Goal: Information Seeking & Learning: Learn about a topic

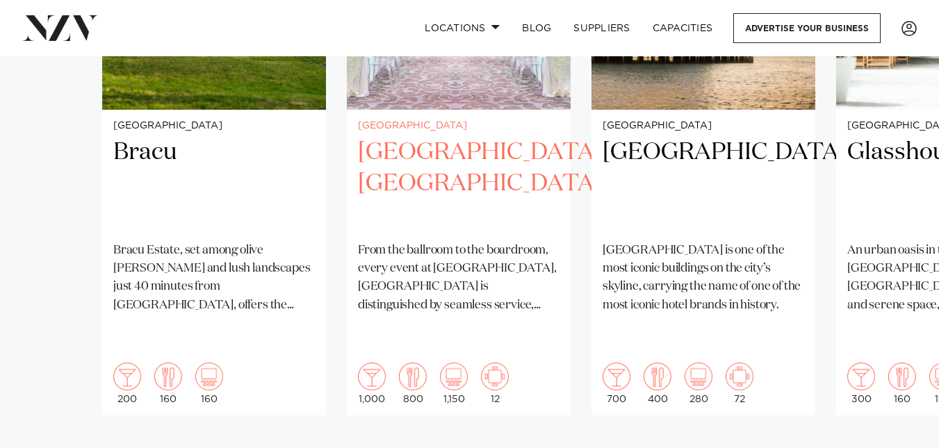
scroll to position [1183, 0]
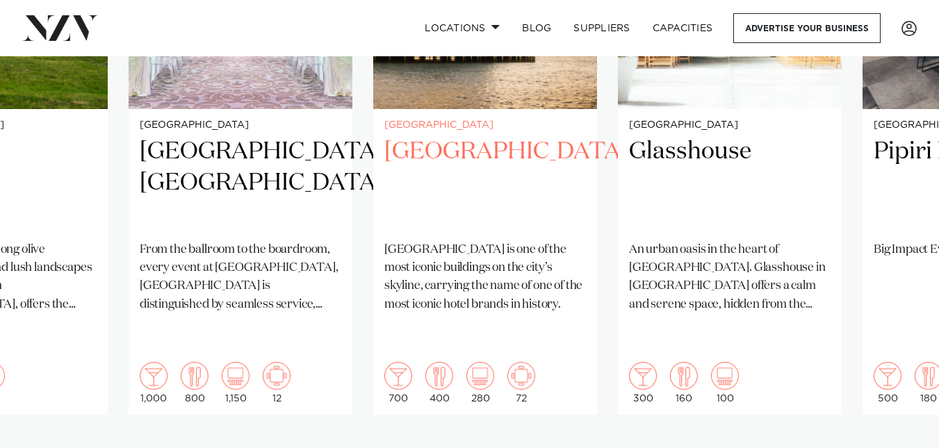
click at [379, 236] on div "[GEOGRAPHIC_DATA] [GEOGRAPHIC_DATA] [GEOGRAPHIC_DATA] is one of the most iconic…" at bounding box center [485, 262] width 224 height 306
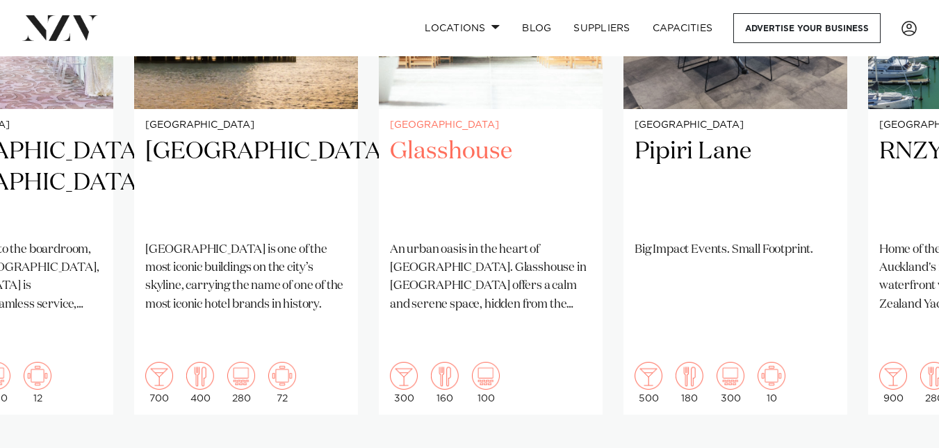
click at [379, 240] on div "Auckland Glasshouse An urban oasis in the heart of [GEOGRAPHIC_DATA]. Glasshous…" at bounding box center [491, 262] width 224 height 306
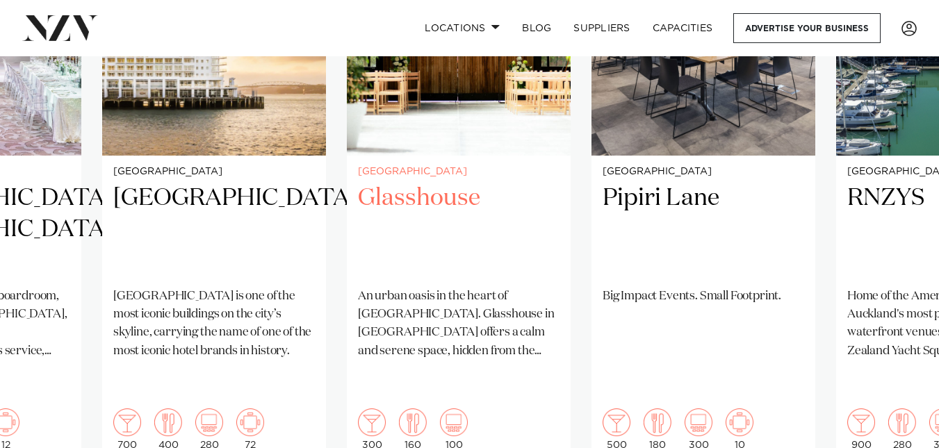
scroll to position [1148, 0]
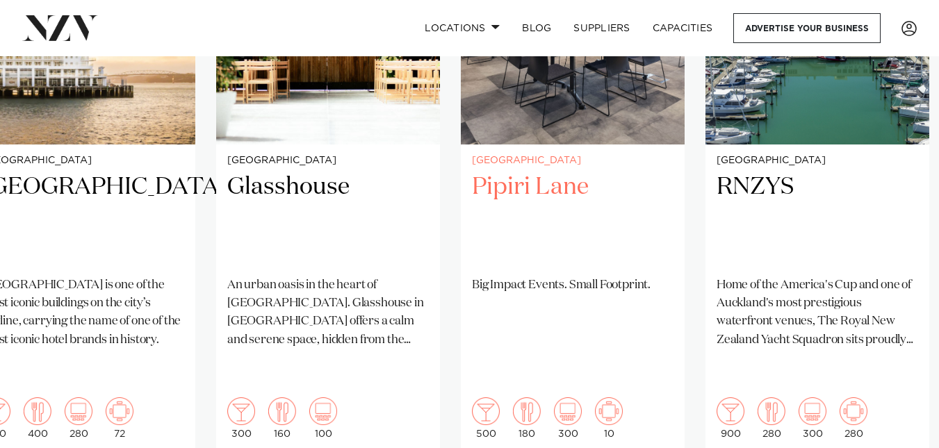
click at [461, 259] on div "Auckland [GEOGRAPHIC_DATA] Big Impact Events. Small Footprint. 500 180 300 10" at bounding box center [573, 298] width 224 height 306
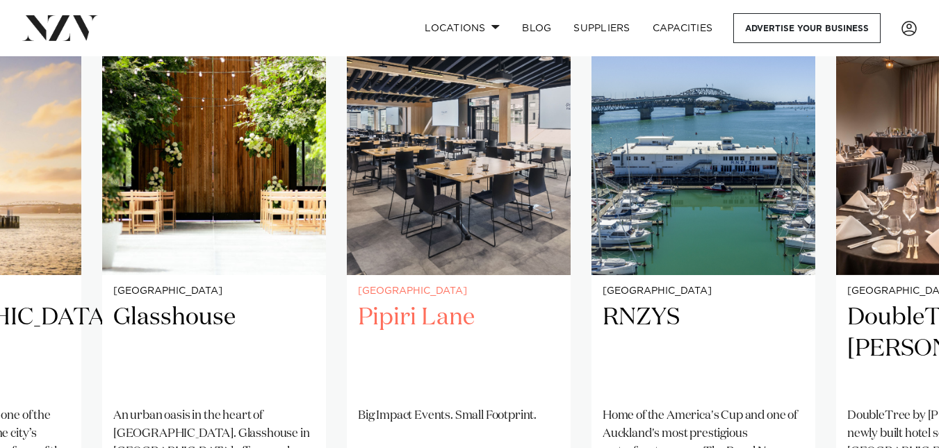
scroll to position [1017, 0]
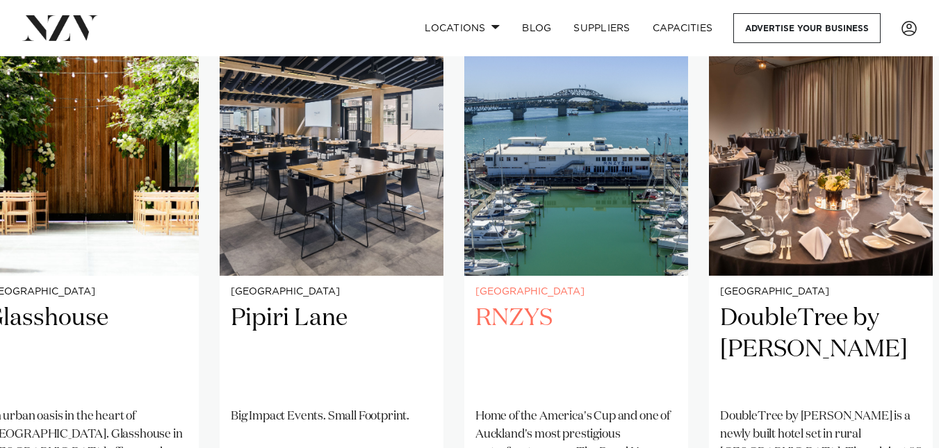
click at [475, 329] on h2 "RNZYS" at bounding box center [575, 350] width 201 height 94
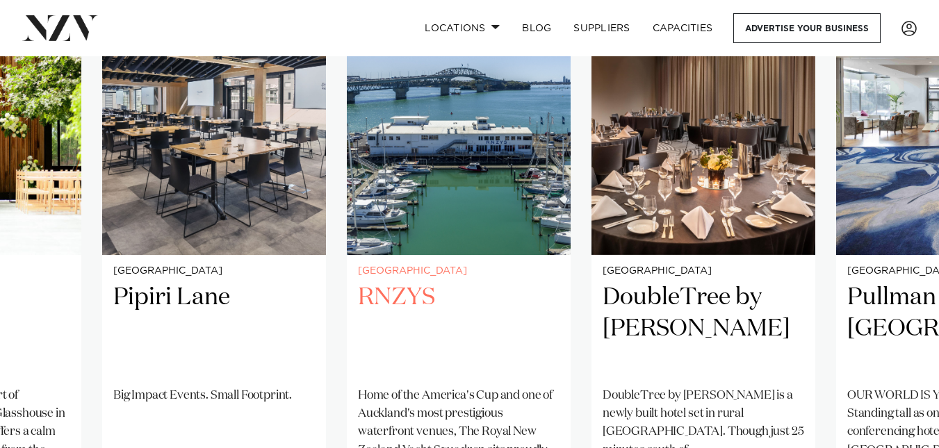
scroll to position [1037, 0]
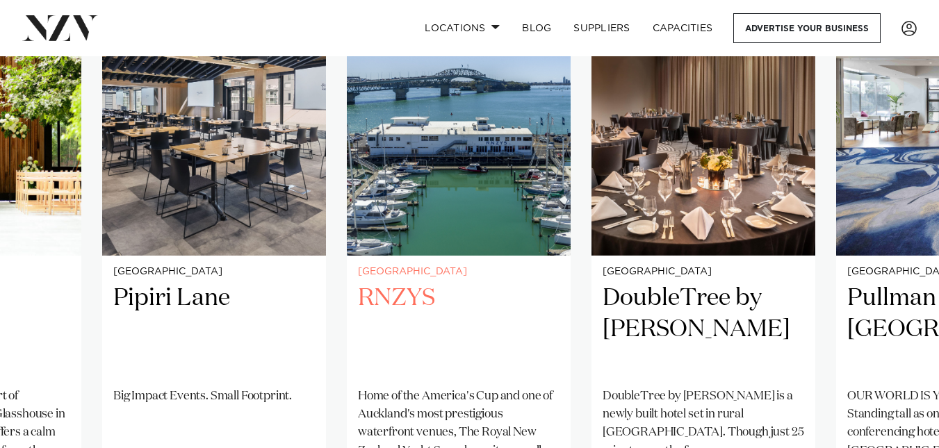
click at [358, 310] on h2 "RNZYS" at bounding box center [458, 330] width 201 height 94
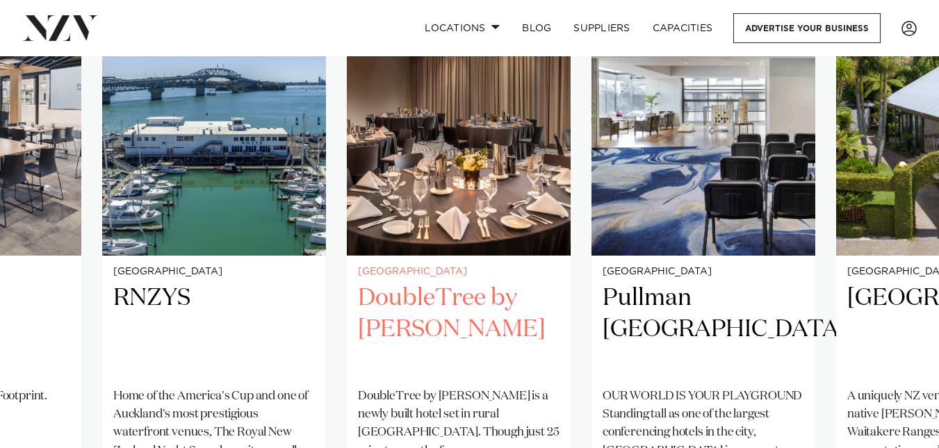
click at [358, 324] on h2 "DoubleTree by [PERSON_NAME]" at bounding box center [458, 330] width 201 height 94
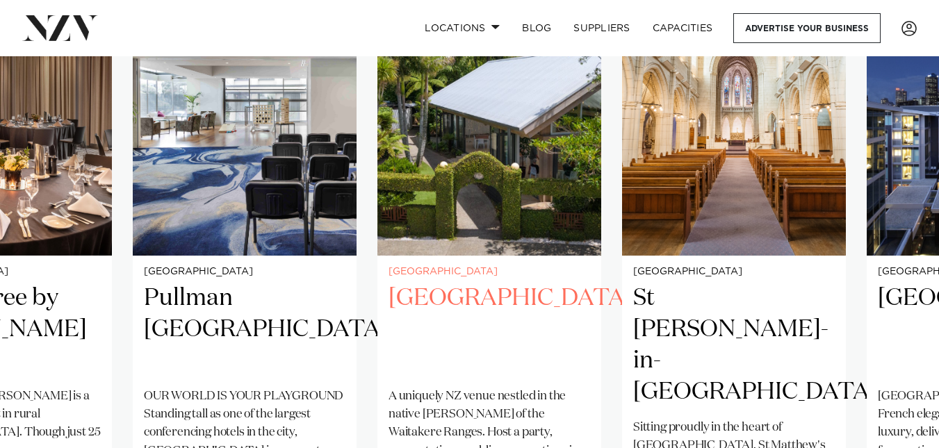
click at [346, 310] on swiper-container "Auckland Bracu [GEOGRAPHIC_DATA], set among olive [PERSON_NAME] and lush landsc…" at bounding box center [469, 292] width 939 height 673
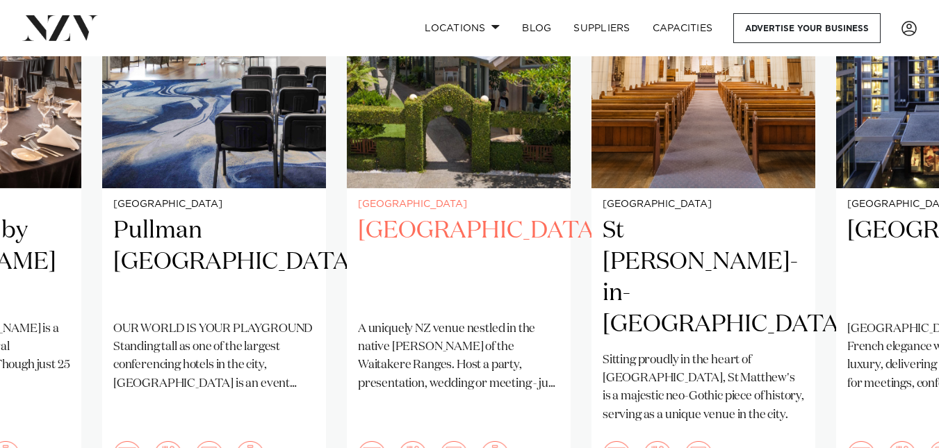
scroll to position [1105, 0]
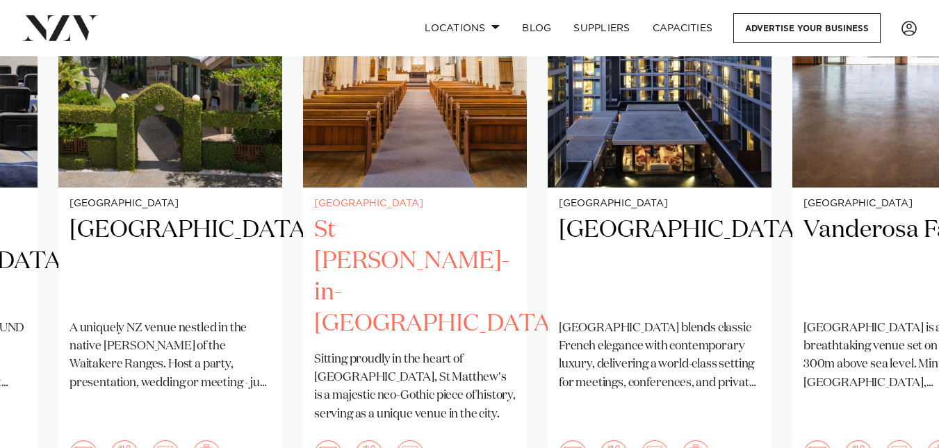
click at [336, 320] on div "Auckland St [PERSON_NAME]-in-[GEOGRAPHIC_DATA] Sitting proudly in the heart of …" at bounding box center [415, 341] width 224 height 306
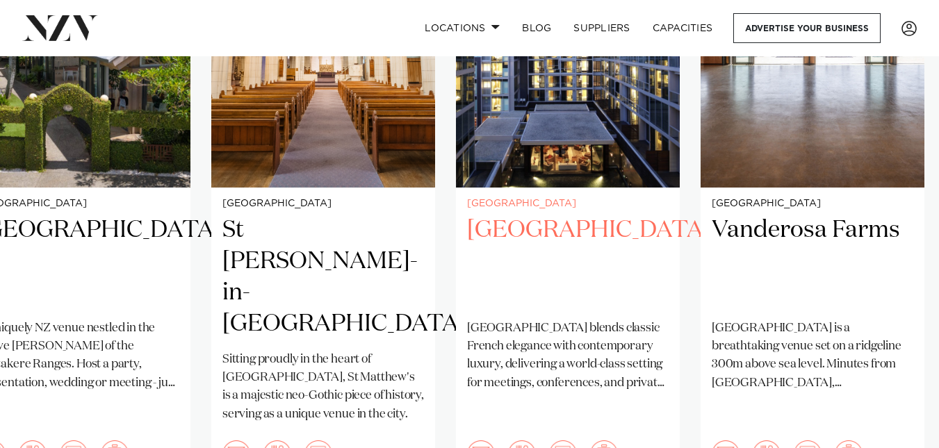
click at [467, 281] on h2 "[GEOGRAPHIC_DATA]" at bounding box center [567, 262] width 201 height 94
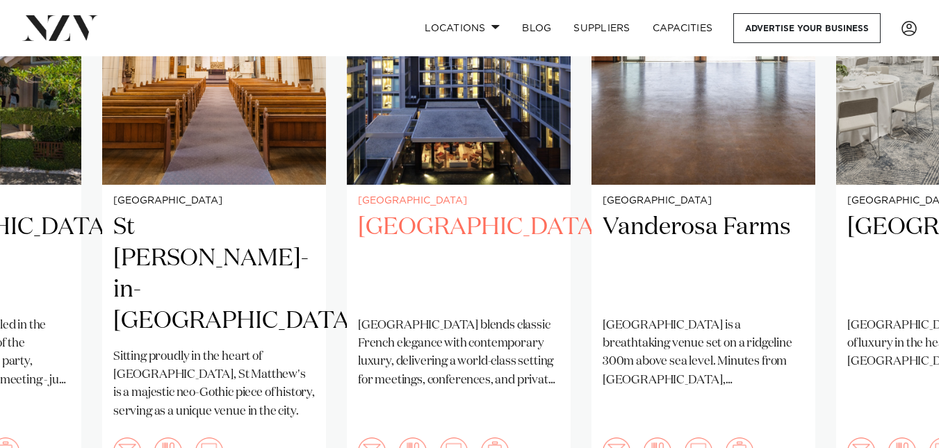
scroll to position [1136, 0]
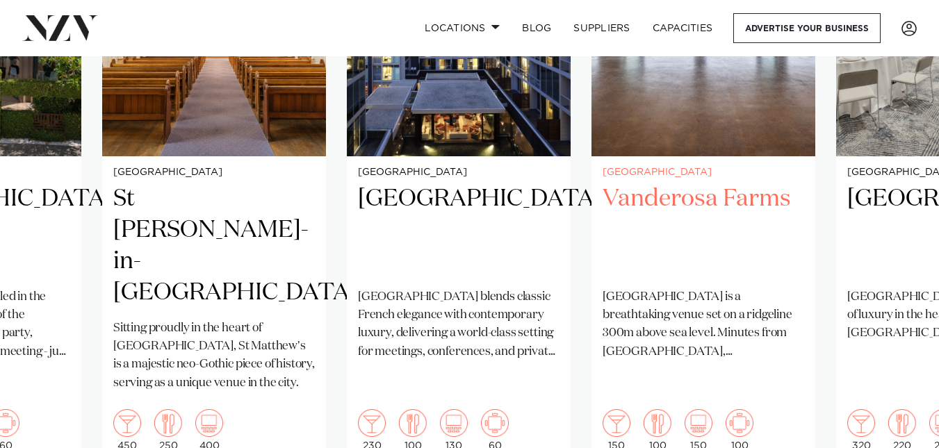
click at [591, 324] on div "Auckland Vanderosa Farms [GEOGRAPHIC_DATA] is a breathtaking venue set on a rid…" at bounding box center [703, 309] width 224 height 306
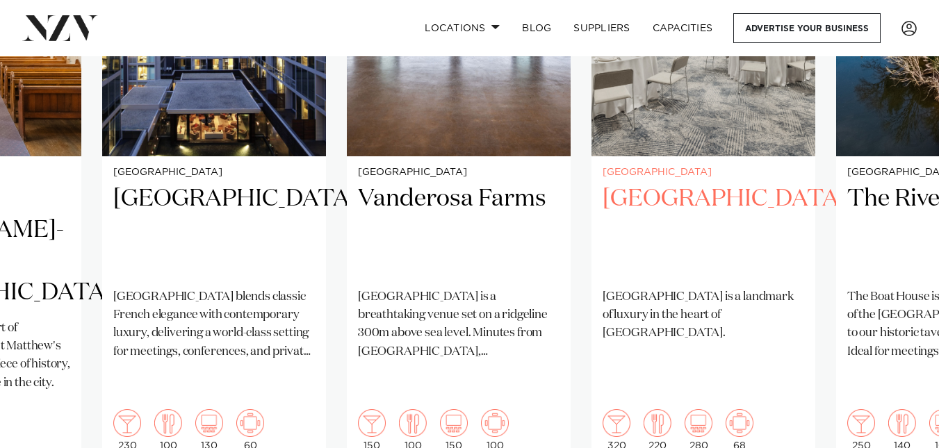
click at [602, 303] on p "[GEOGRAPHIC_DATA] is a landmark of luxury in the heart of [GEOGRAPHIC_DATA]." at bounding box center [702, 315] width 201 height 55
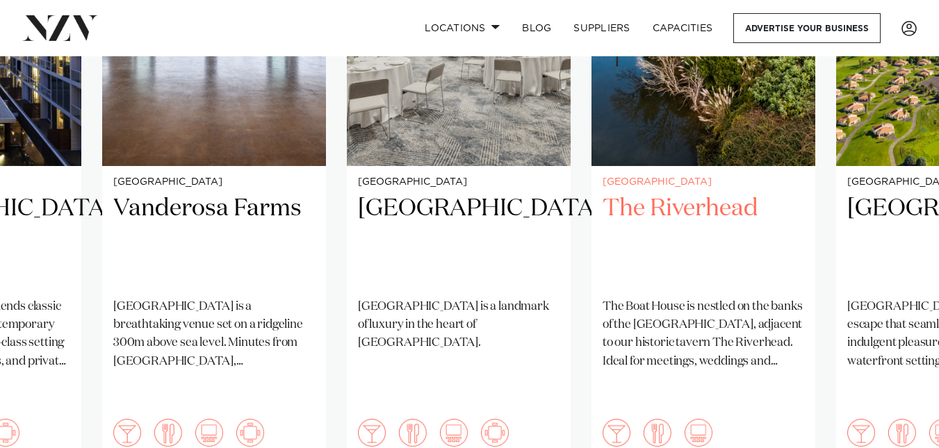
scroll to position [1119, 0]
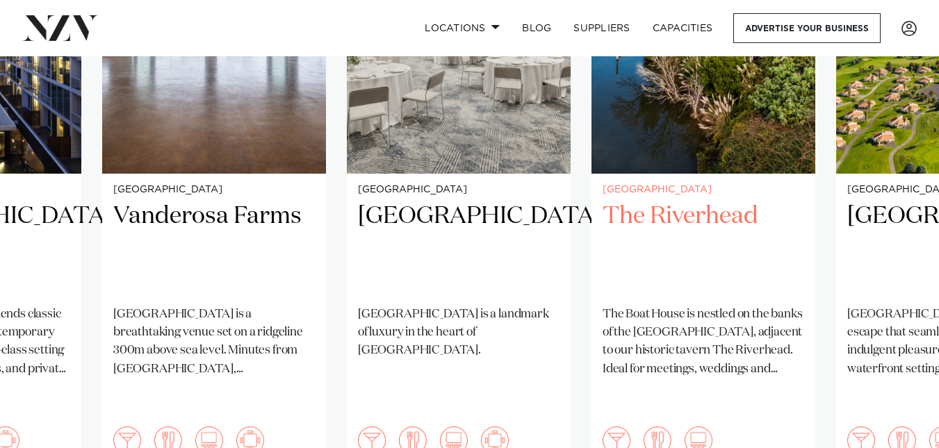
click at [591, 290] on div "Auckland The Riverhead The [GEOGRAPHIC_DATA] is nestled on the banks of the upp…" at bounding box center [703, 327] width 224 height 306
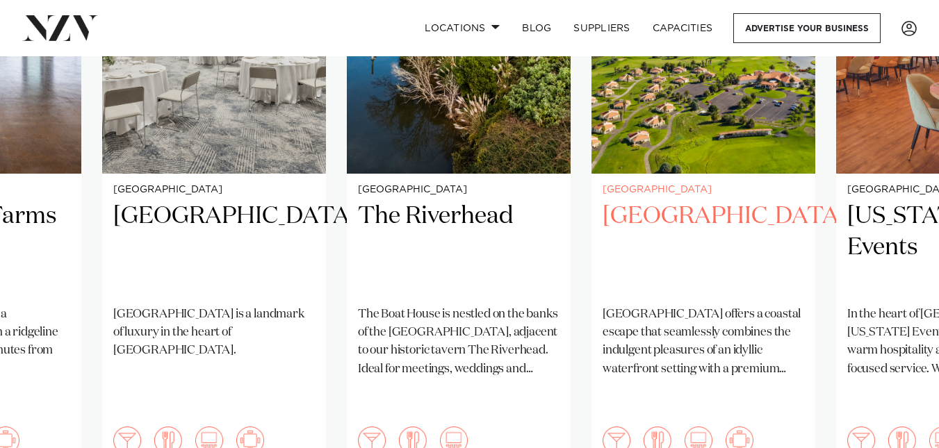
click at [602, 268] on h2 "[GEOGRAPHIC_DATA]" at bounding box center [702, 248] width 201 height 94
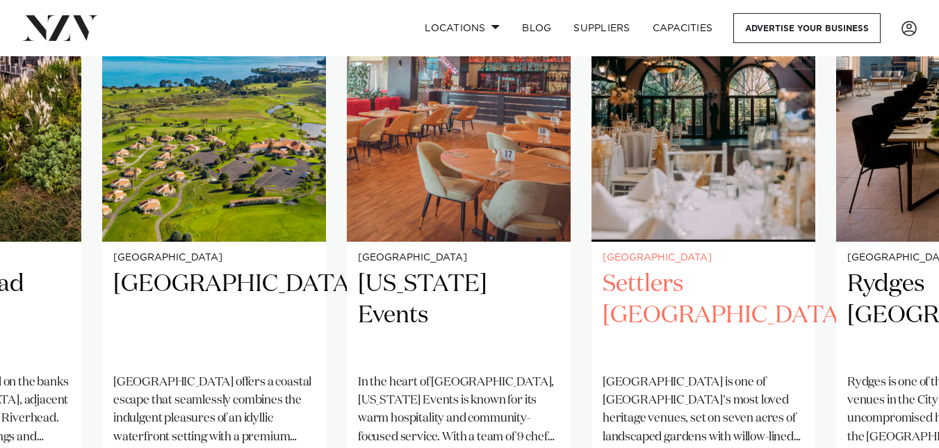
scroll to position [1050, 0]
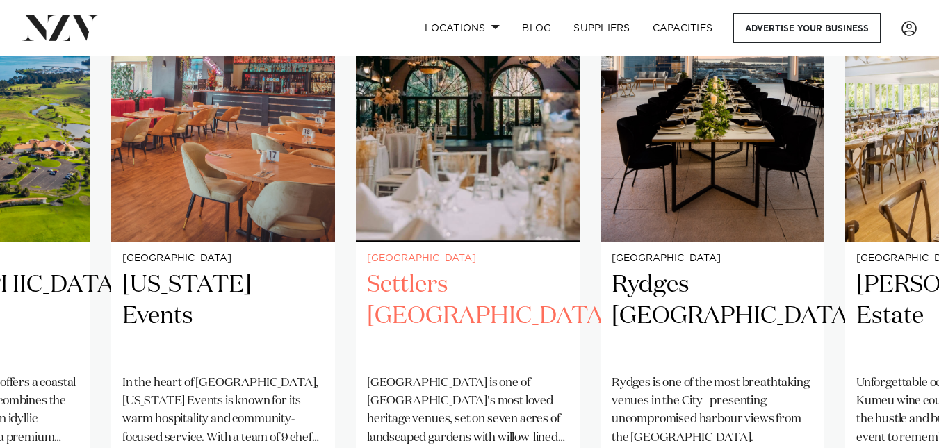
click at [356, 326] on div "Auckland Settlers [GEOGRAPHIC_DATA] [GEOGRAPHIC_DATA] is one of [GEOGRAPHIC_DAT…" at bounding box center [468, 395] width 224 height 306
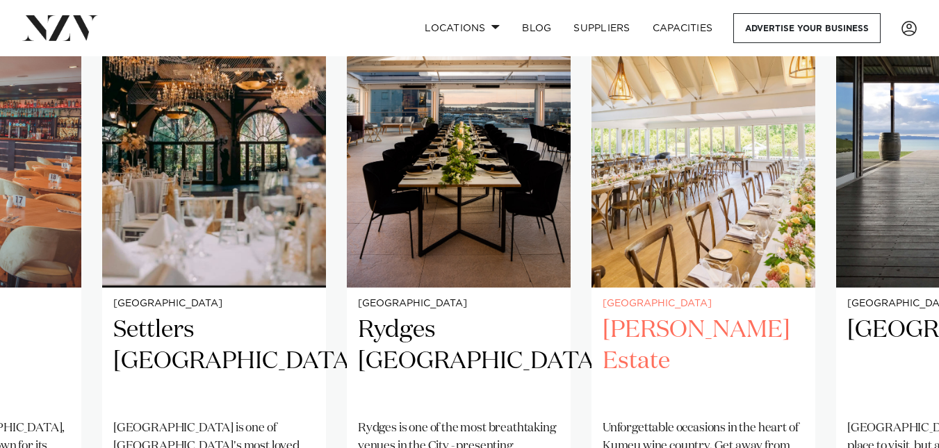
scroll to position [1004, 0]
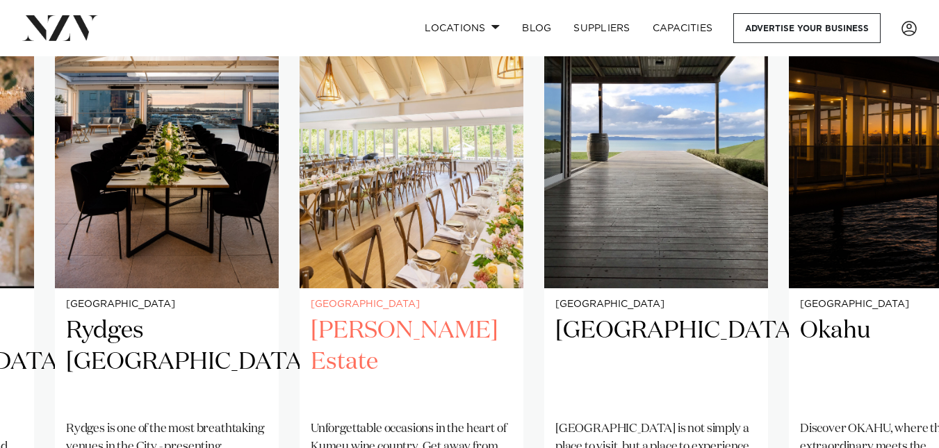
click at [404, 152] on img "19 / 25" at bounding box center [411, 138] width 224 height 300
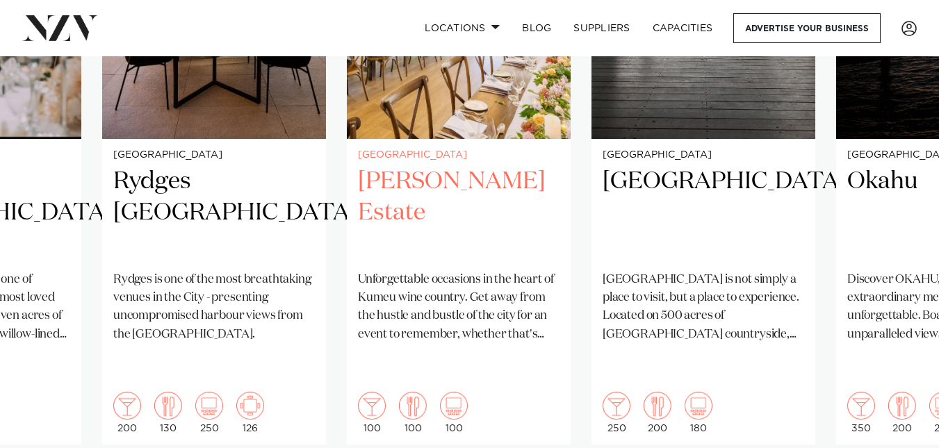
scroll to position [1154, 0]
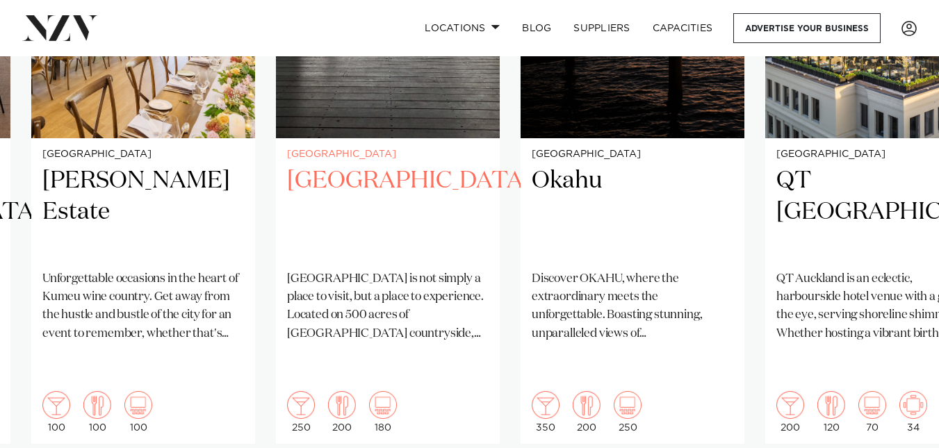
click at [351, 174] on link "[GEOGRAPHIC_DATA] [GEOGRAPHIC_DATA] [GEOGRAPHIC_DATA] is not simply a place to …" at bounding box center [388, 141] width 224 height 606
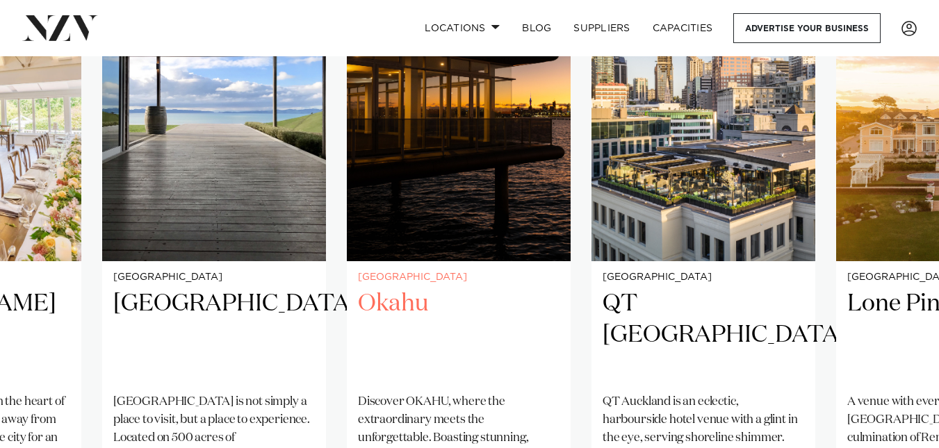
scroll to position [1000, 0]
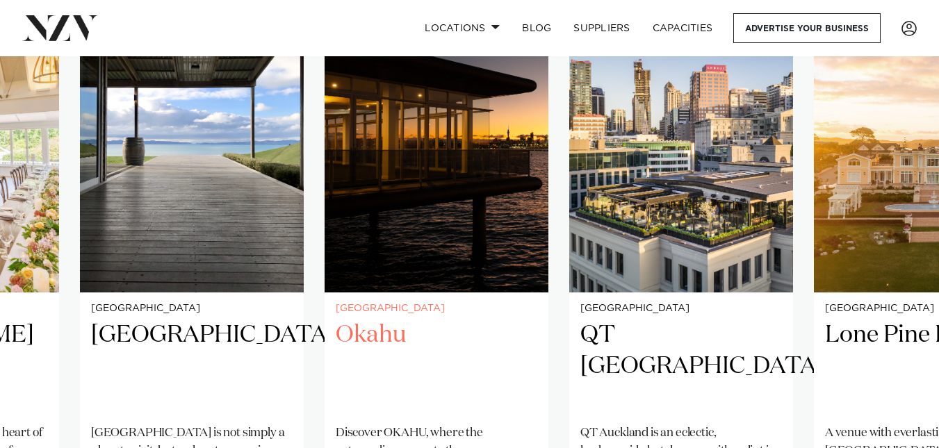
click at [482, 140] on img "21 / 25" at bounding box center [436, 142] width 224 height 300
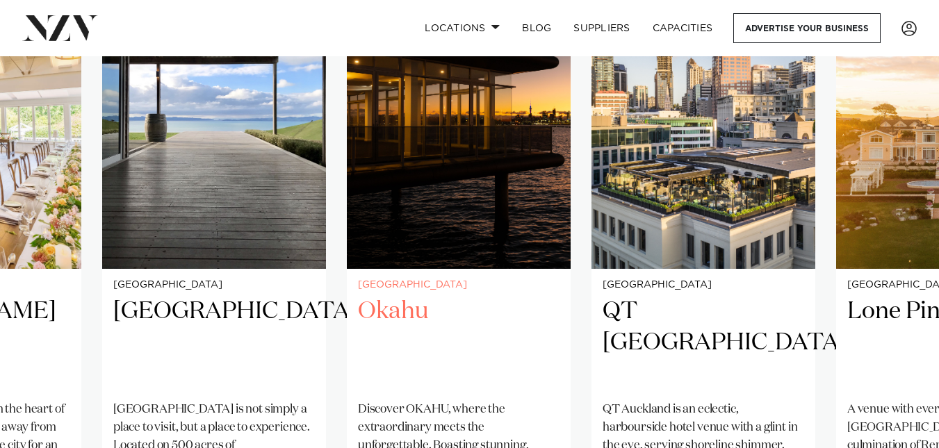
scroll to position [1024, 0]
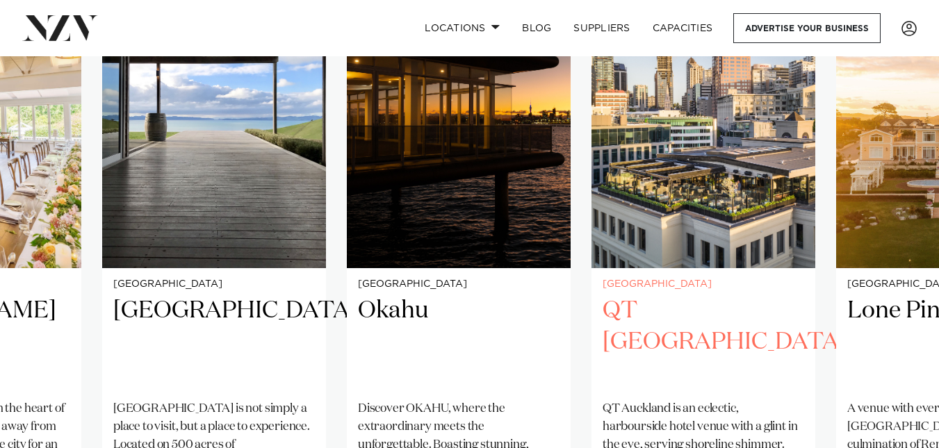
click at [591, 162] on img "22 / 25" at bounding box center [703, 118] width 224 height 300
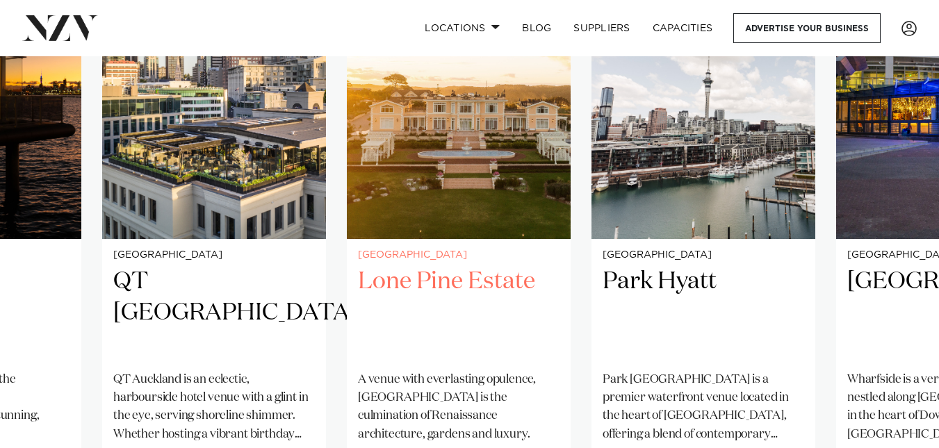
scroll to position [1052, 0]
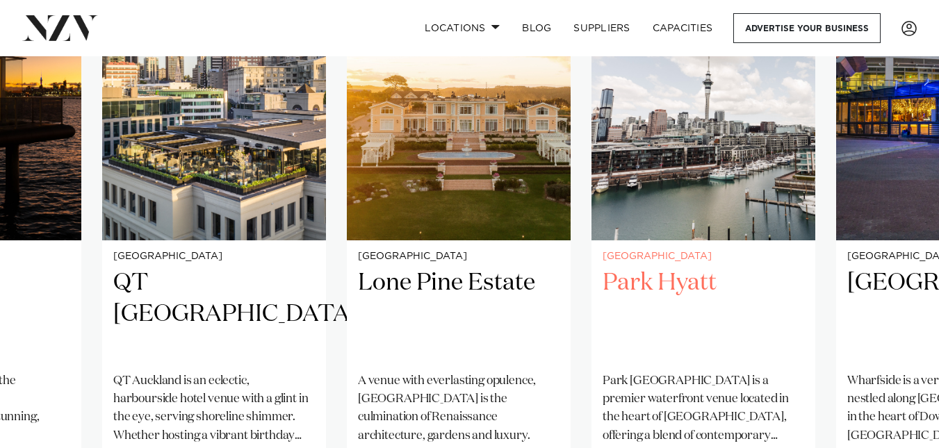
click at [307, 129] on swiper-container "Auckland Bracu [GEOGRAPHIC_DATA], set among olive [PERSON_NAME] and lush landsc…" at bounding box center [469, 276] width 939 height 673
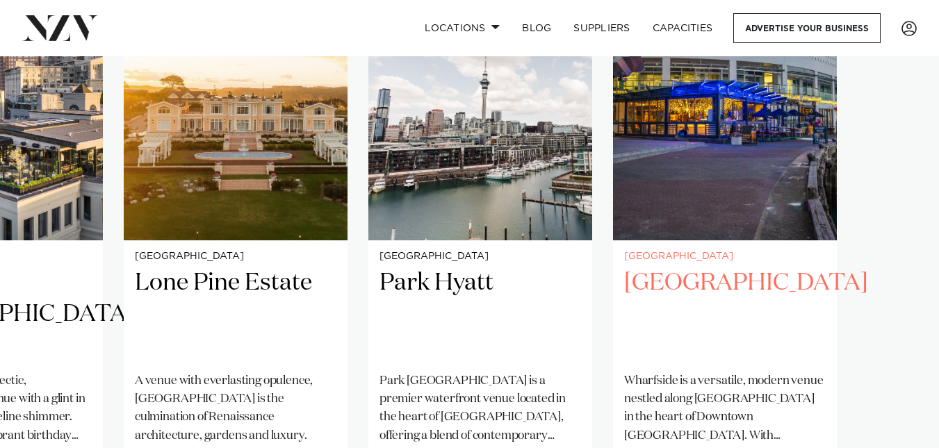
click at [0, 0] on slot "Auckland Bracu [GEOGRAPHIC_DATA], set among olive [PERSON_NAME] and lush landsc…" at bounding box center [0, 0] width 0 height 0
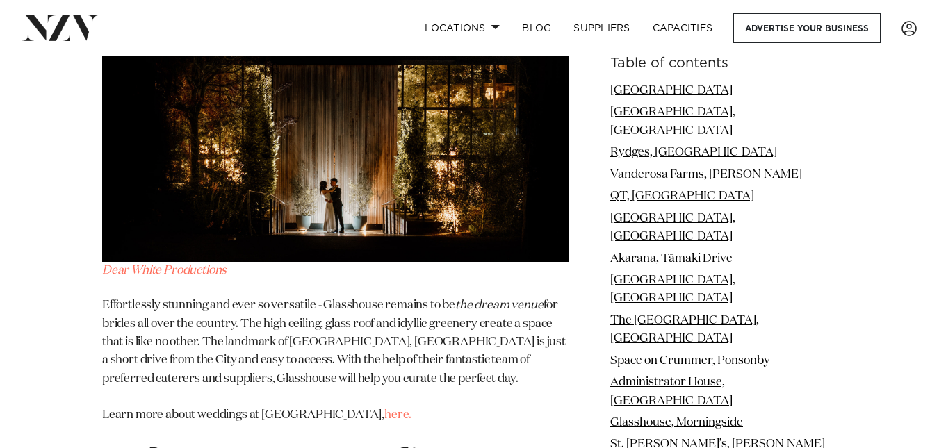
scroll to position [8072, 0]
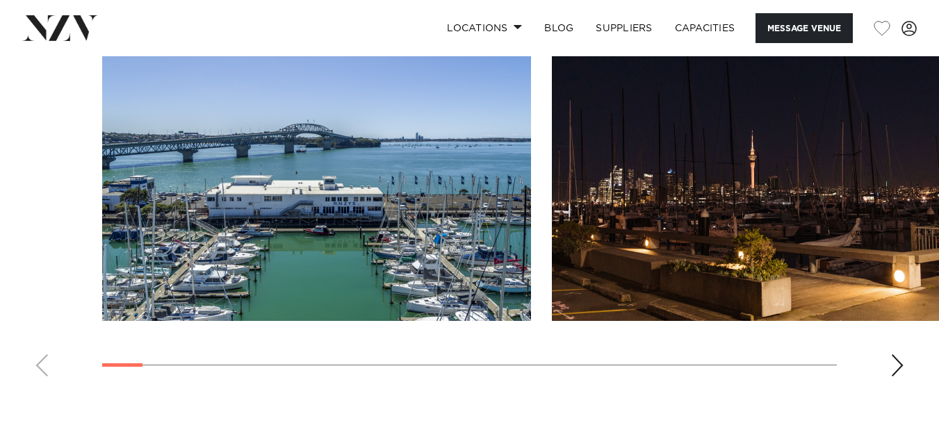
scroll to position [1502, 0]
click at [552, 203] on img "2 / 30" at bounding box center [766, 163] width 429 height 315
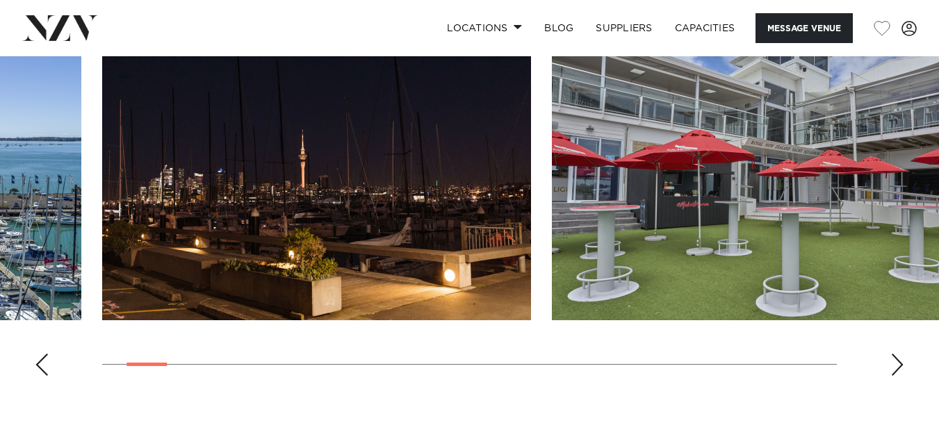
click at [552, 183] on img "3 / 30" at bounding box center [766, 163] width 429 height 315
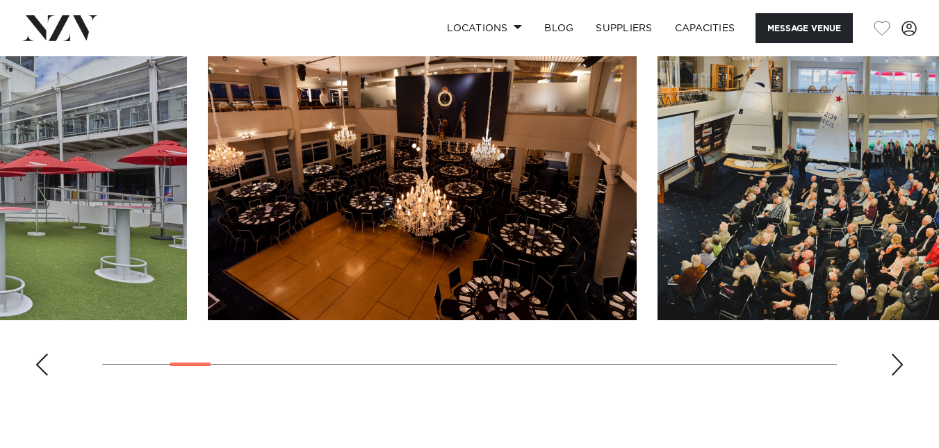
click at [208, 194] on img "4 / 30" at bounding box center [422, 163] width 429 height 315
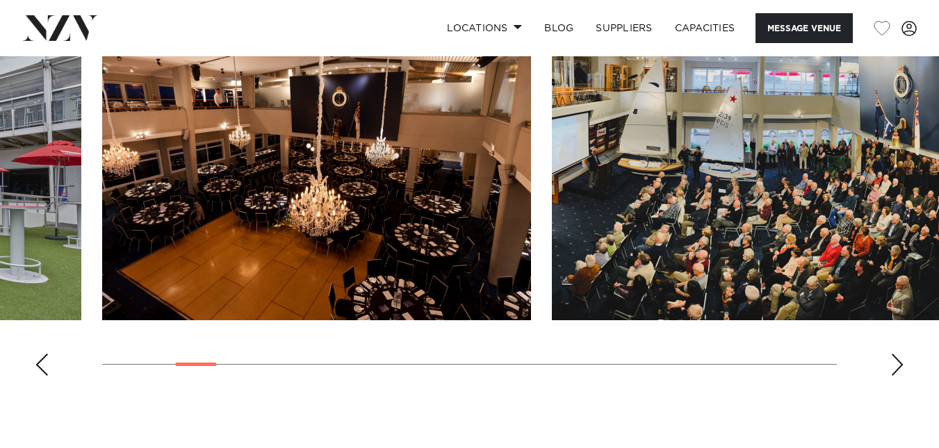
click at [0, 0] on slot at bounding box center [0, 0] width 0 height 0
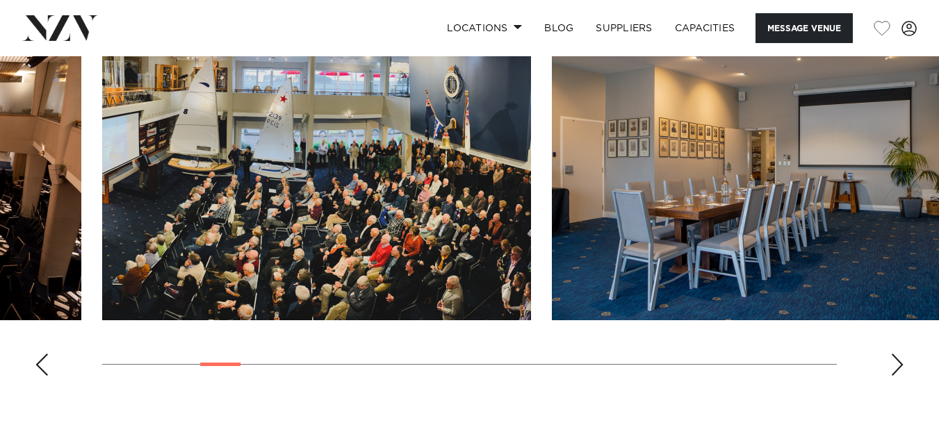
click at [31, 208] on swiper-container at bounding box center [469, 196] width 939 height 381
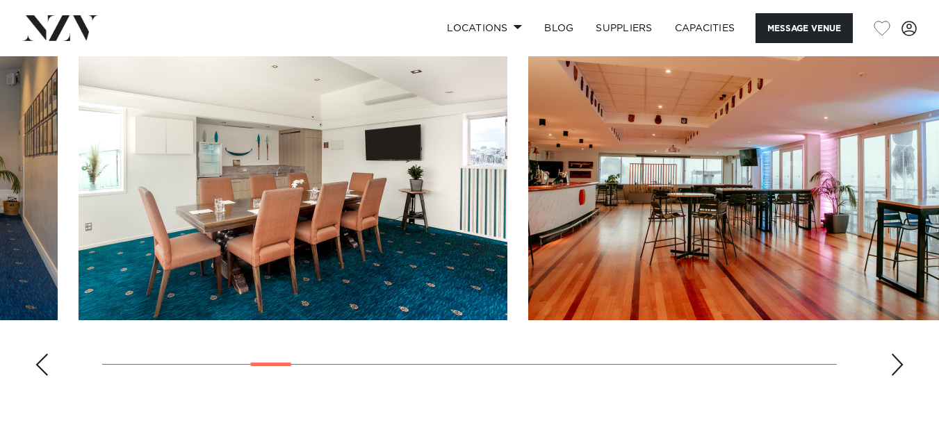
click at [79, 187] on img "7 / 30" at bounding box center [293, 163] width 429 height 315
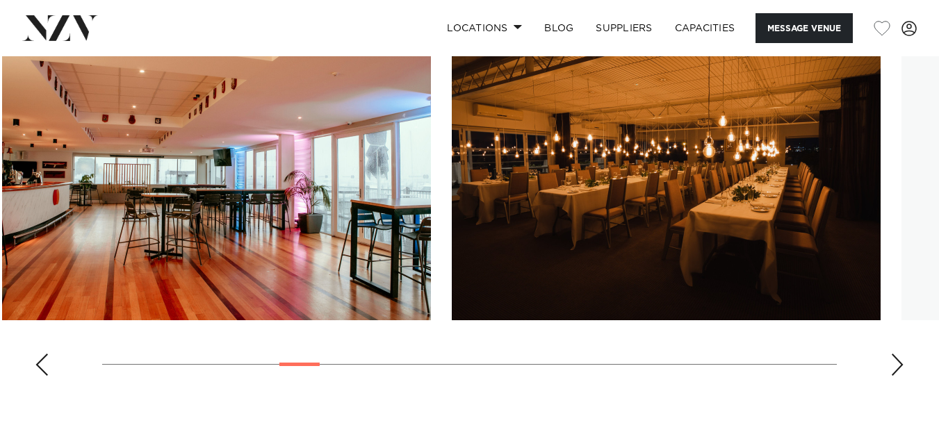
click at [0, 240] on swiper-container at bounding box center [469, 196] width 939 height 381
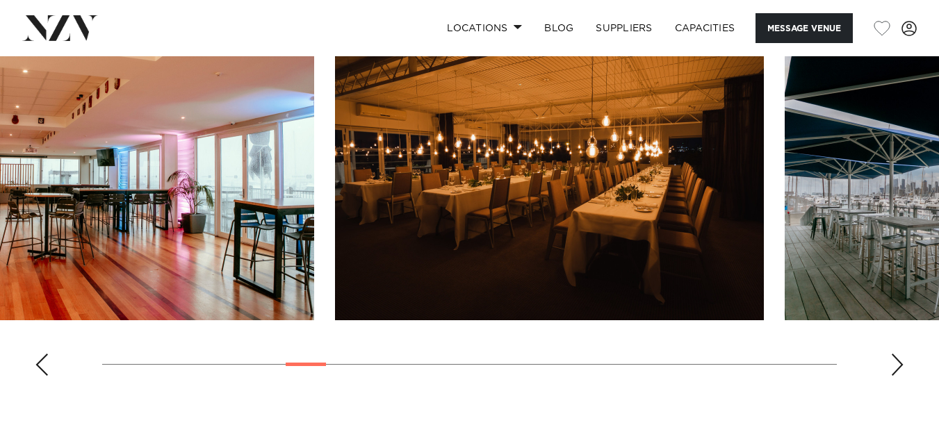
click at [335, 204] on img "9 / 30" at bounding box center [549, 163] width 429 height 315
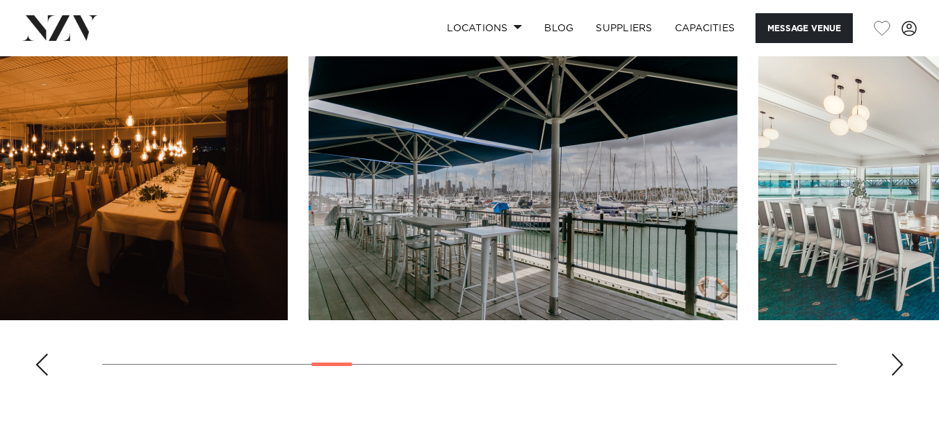
click at [308, 240] on img "10 / 30" at bounding box center [522, 163] width 429 height 315
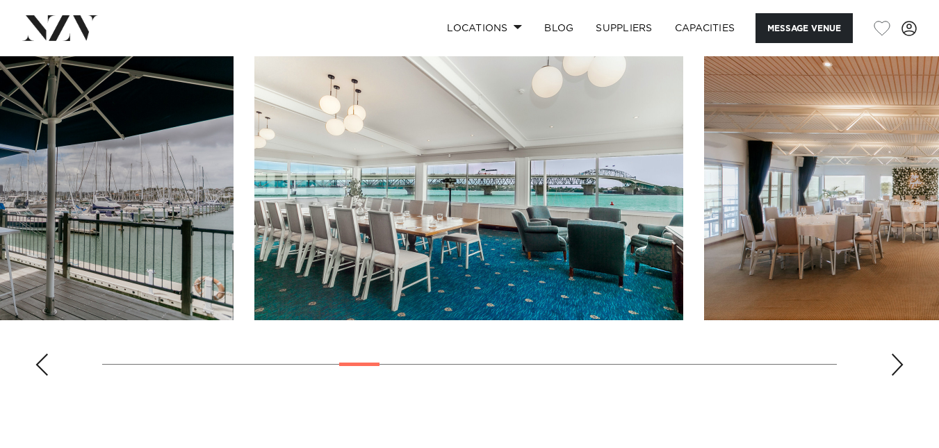
click at [353, 191] on img "11 / 30" at bounding box center [468, 163] width 429 height 315
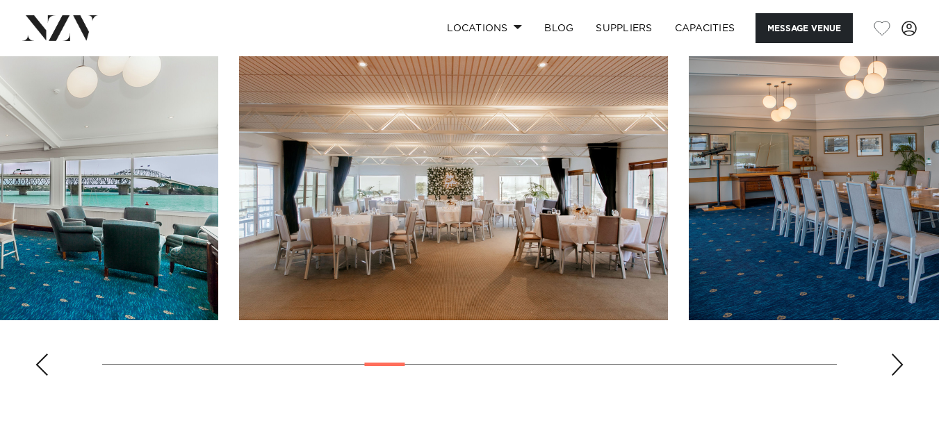
click at [402, 203] on img "12 / 30" at bounding box center [453, 163] width 429 height 315
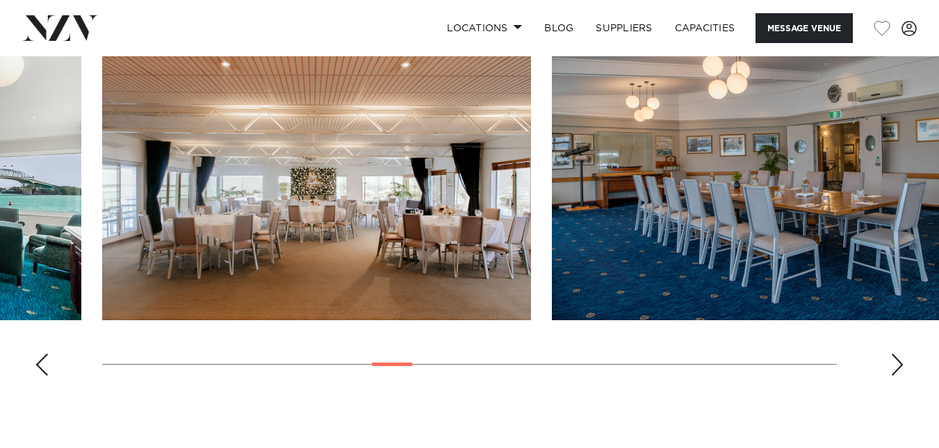
click at [552, 158] on img "13 / 30" at bounding box center [766, 163] width 429 height 315
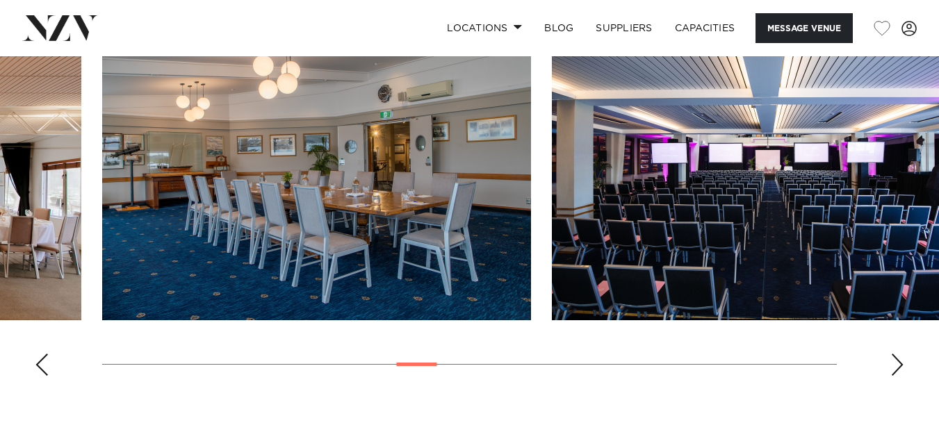
click at [623, 85] on img "14 / 30" at bounding box center [766, 163] width 429 height 315
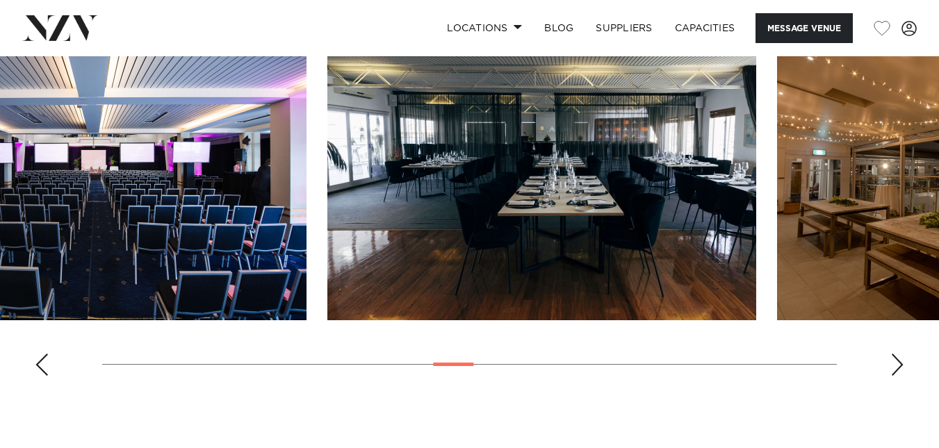
click at [481, 114] on img "15 / 30" at bounding box center [541, 163] width 429 height 315
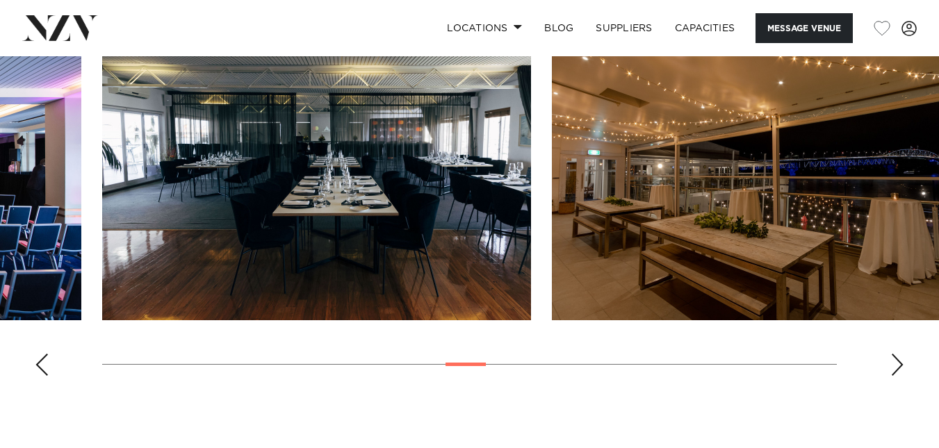
click at [552, 130] on img "16 / 30" at bounding box center [766, 163] width 429 height 315
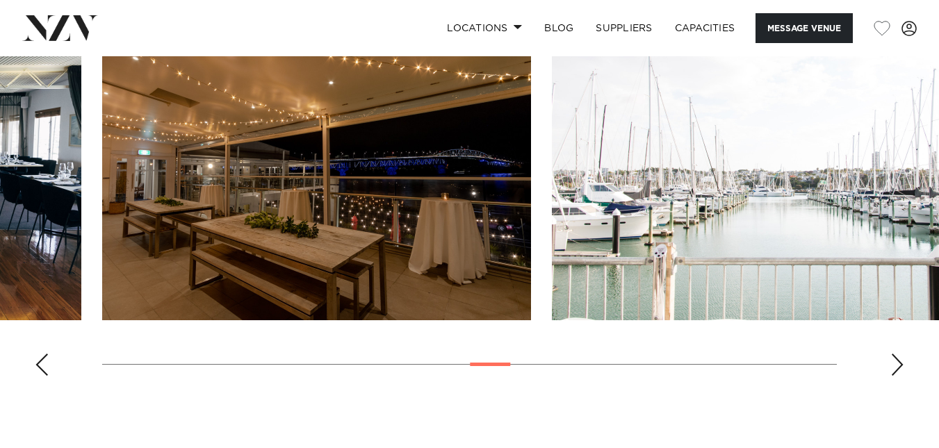
click at [552, 107] on img "17 / 30" at bounding box center [766, 163] width 429 height 315
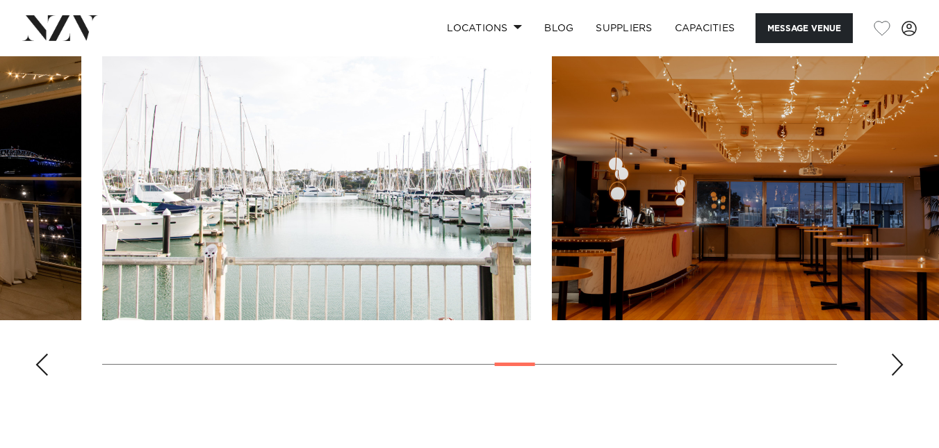
click at [496, 164] on img "17 / 30" at bounding box center [316, 163] width 429 height 315
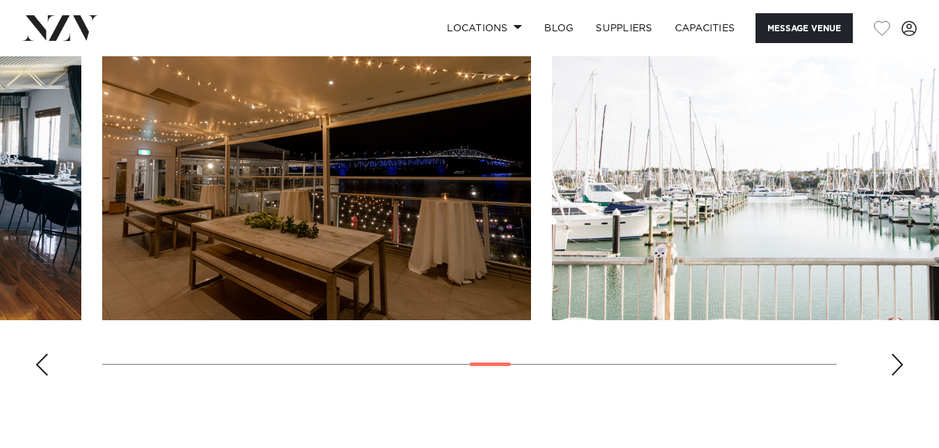
click at [552, 162] on img "17 / 30" at bounding box center [766, 163] width 429 height 315
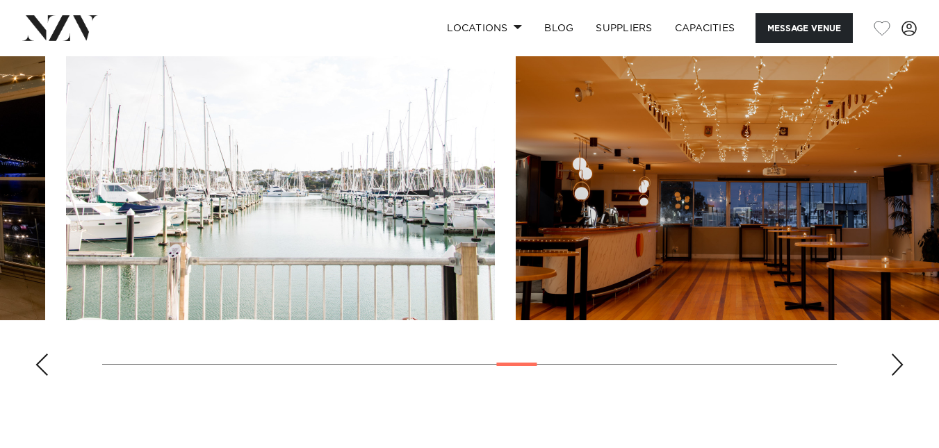
click at [537, 126] on img "18 / 30" at bounding box center [730, 163] width 429 height 315
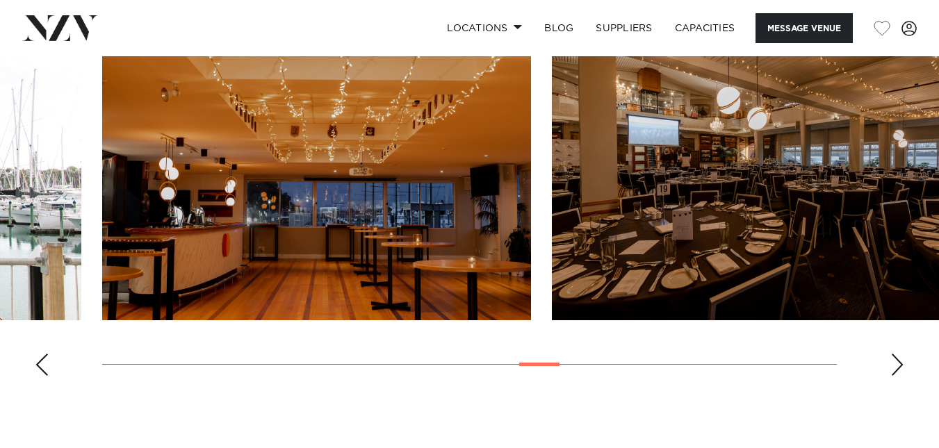
click at [552, 159] on img "19 / 30" at bounding box center [766, 163] width 429 height 315
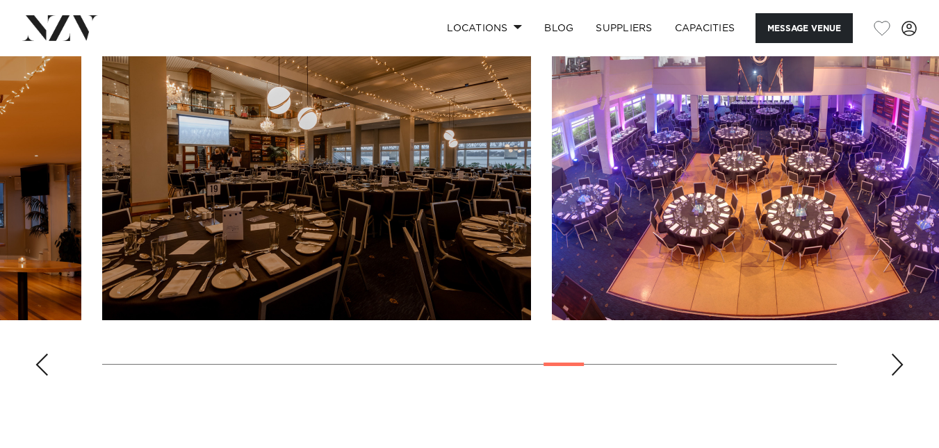
click at [552, 170] on img "20 / 30" at bounding box center [766, 163] width 429 height 315
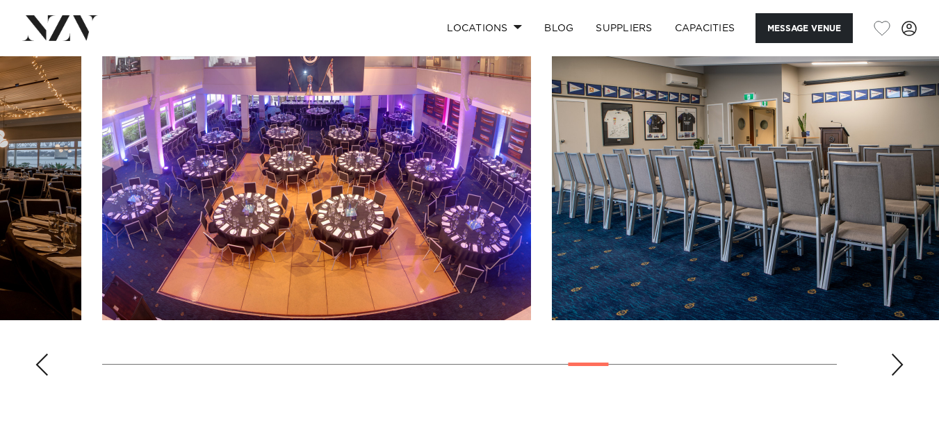
click at [552, 154] on img "21 / 30" at bounding box center [766, 163] width 429 height 315
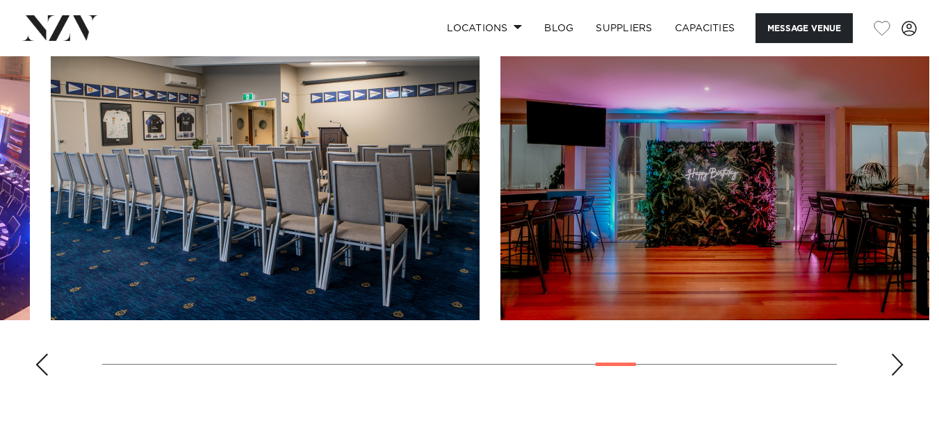
click at [500, 137] on img "22 / 30" at bounding box center [714, 163] width 429 height 315
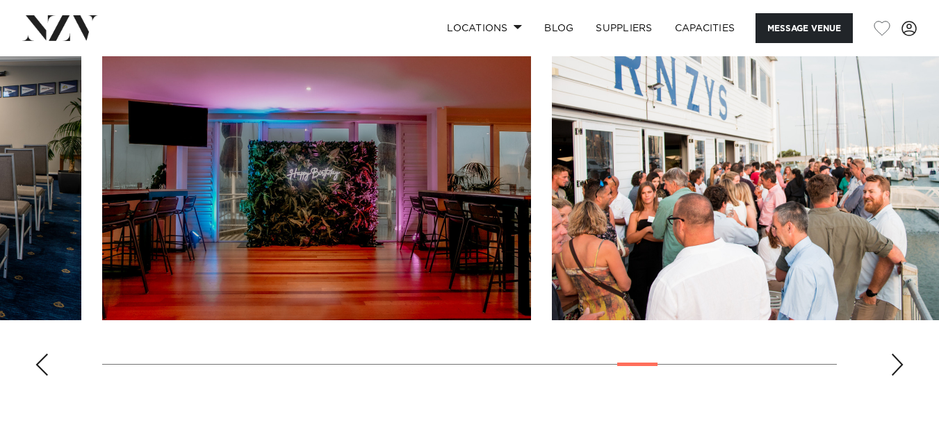
click at [552, 126] on img "23 / 30" at bounding box center [766, 163] width 429 height 315
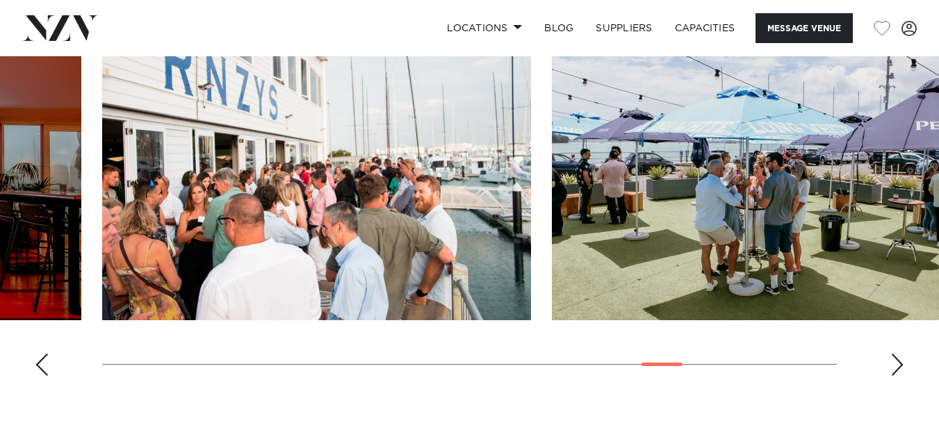
click at [552, 148] on img "24 / 30" at bounding box center [766, 163] width 429 height 315
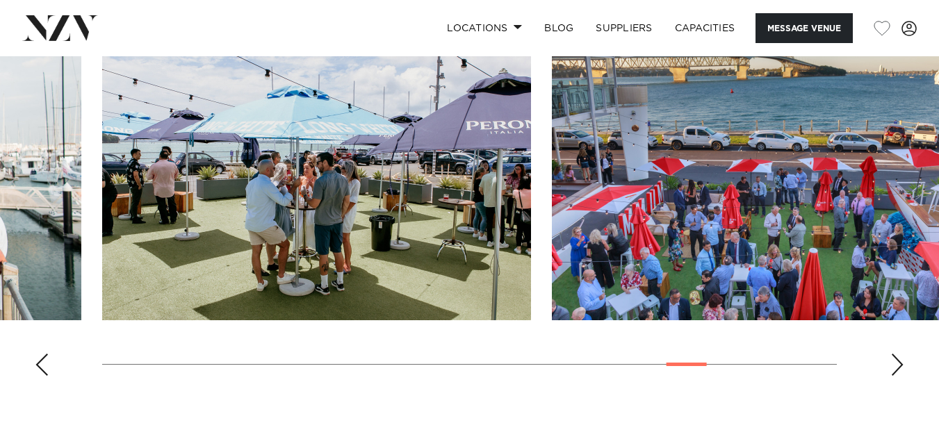
click at [552, 173] on img "25 / 30" at bounding box center [766, 163] width 429 height 315
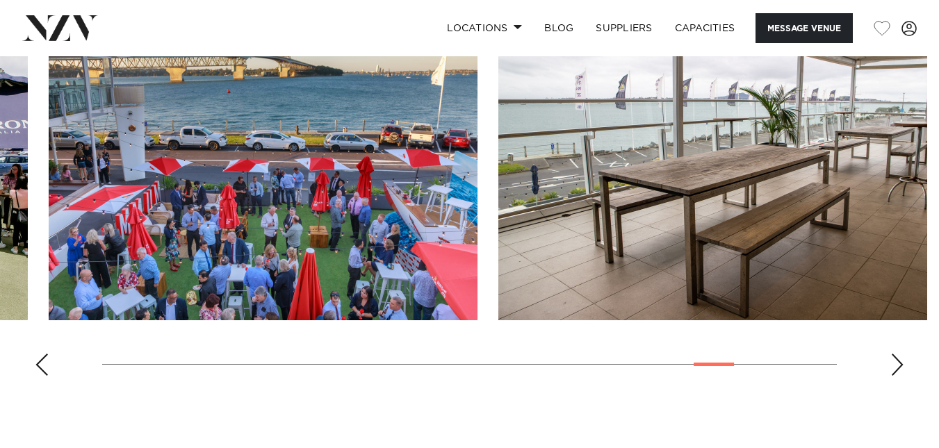
click at [498, 176] on img "26 / 30" at bounding box center [712, 163] width 429 height 315
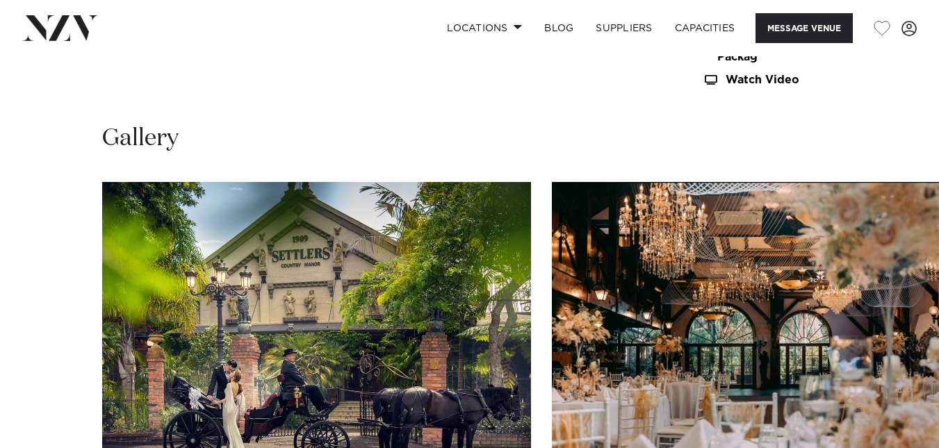
scroll to position [1354, 0]
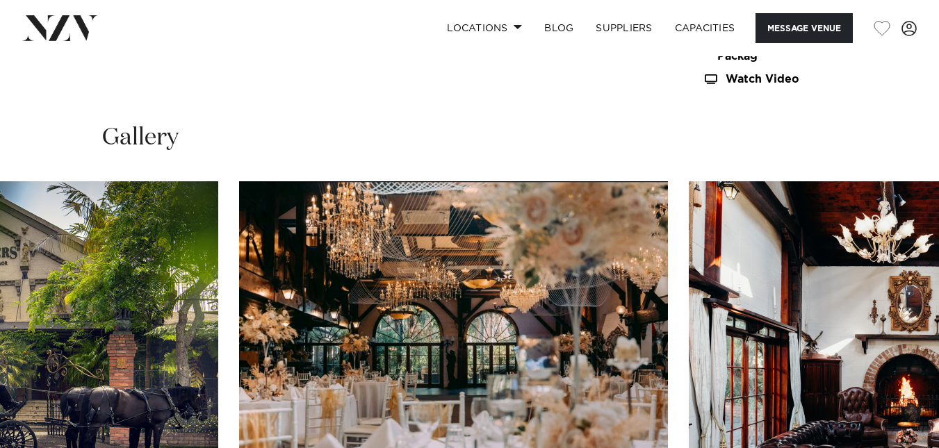
click at [268, 258] on img "2 / 30" at bounding box center [453, 338] width 429 height 315
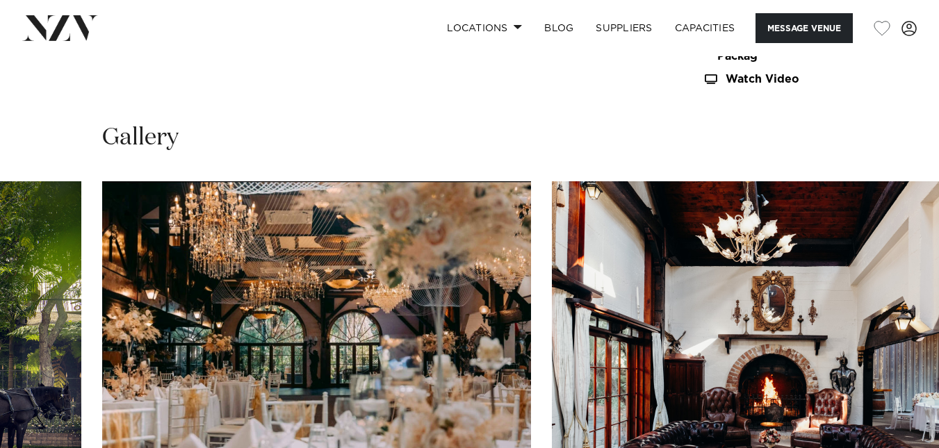
click at [552, 268] on img "3 / 30" at bounding box center [766, 338] width 429 height 315
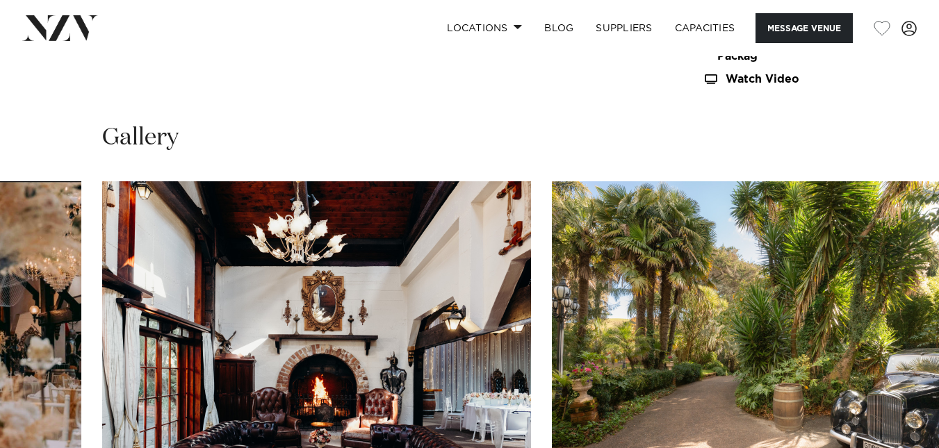
click at [242, 288] on swiper-container at bounding box center [469, 371] width 939 height 381
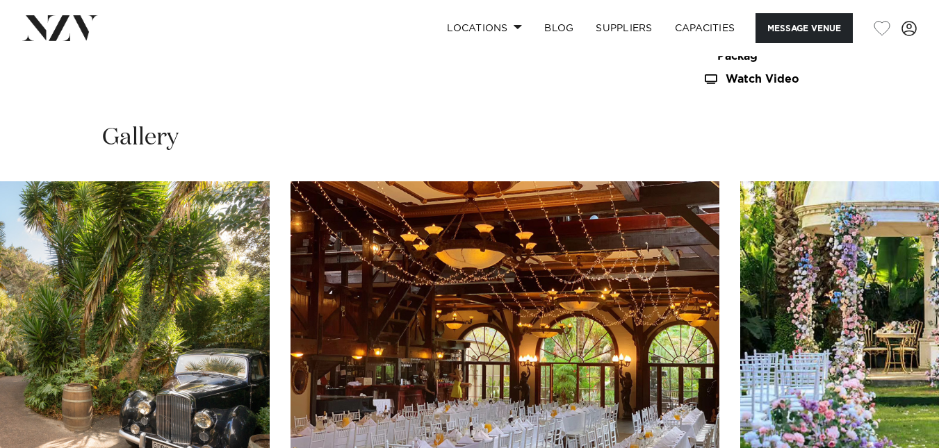
click at [208, 266] on swiper-container at bounding box center [469, 371] width 939 height 381
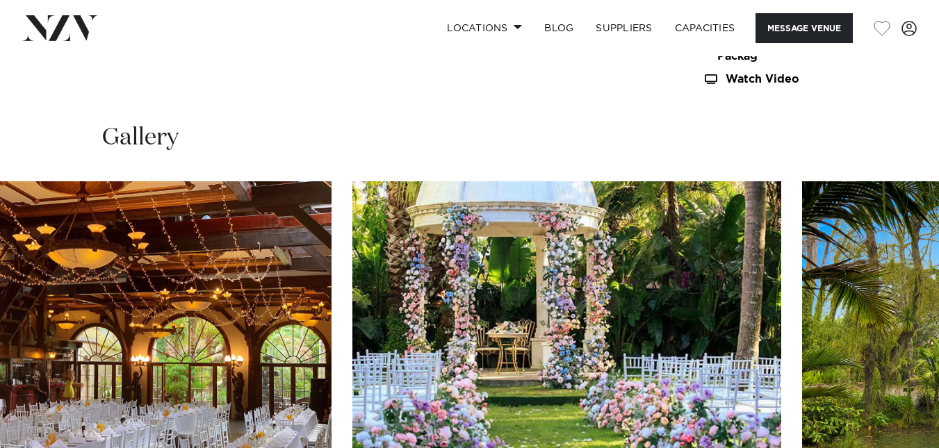
click at [352, 222] on img "6 / 30" at bounding box center [566, 338] width 429 height 315
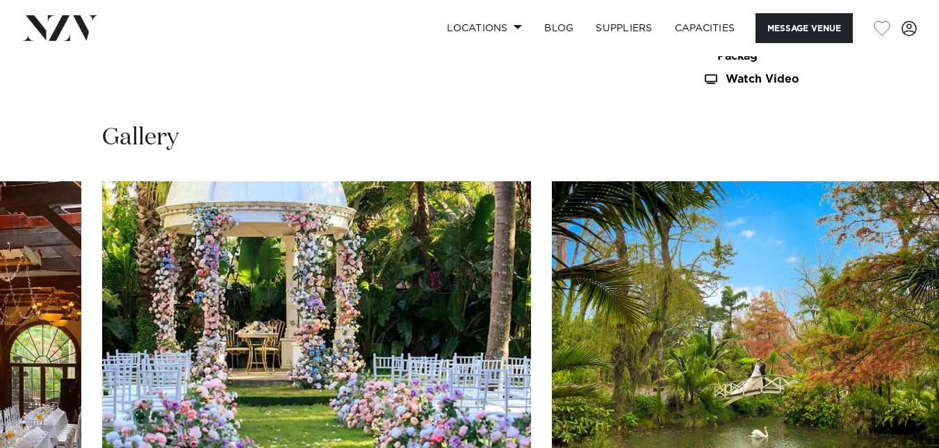
click at [552, 218] on img "7 / 30" at bounding box center [766, 338] width 429 height 315
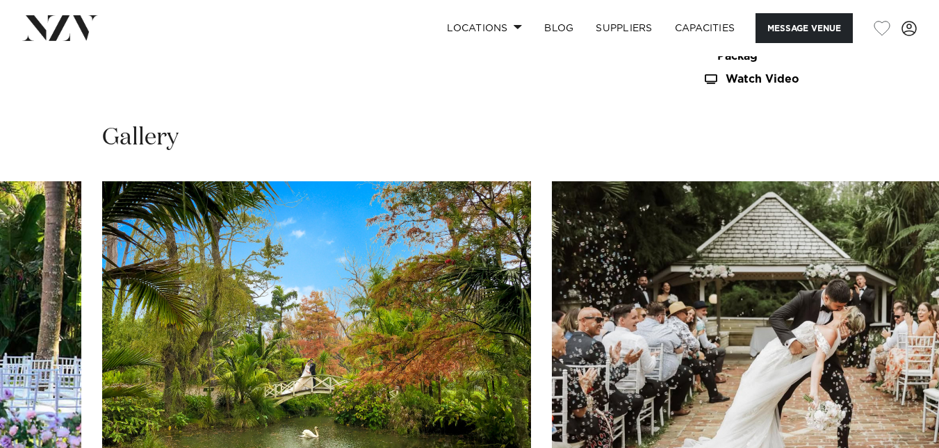
click at [552, 215] on img "8 / 30" at bounding box center [766, 338] width 429 height 315
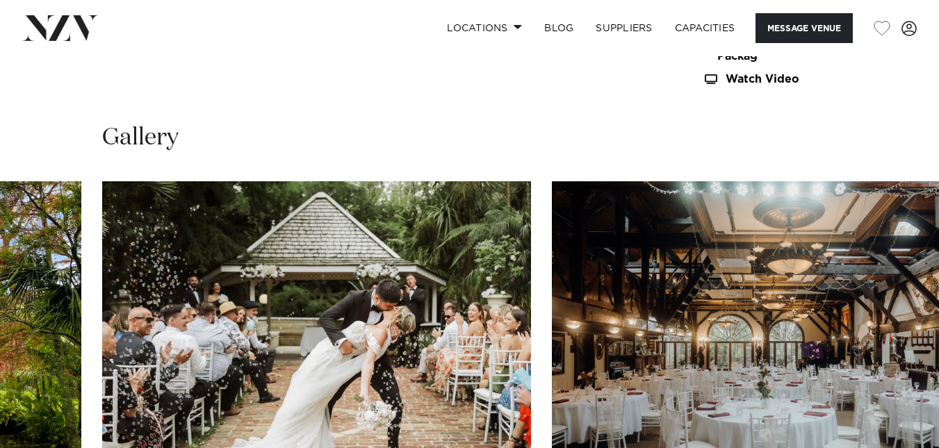
click at [552, 276] on img "9 / 30" at bounding box center [766, 338] width 429 height 315
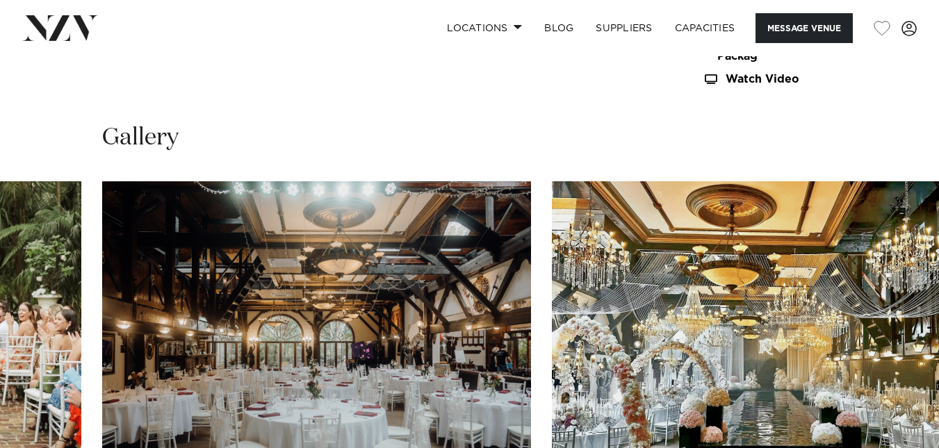
click at [552, 182] on img "10 / 30" at bounding box center [766, 338] width 429 height 315
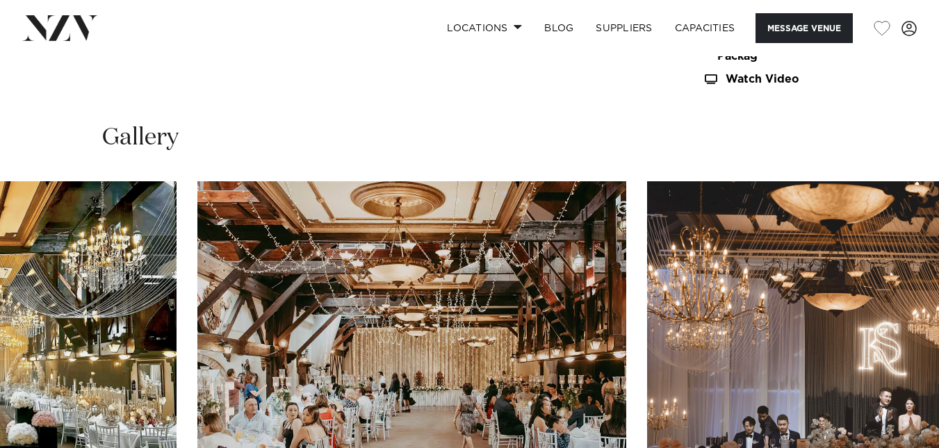
click at [197, 215] on img "11 / 30" at bounding box center [411, 338] width 429 height 315
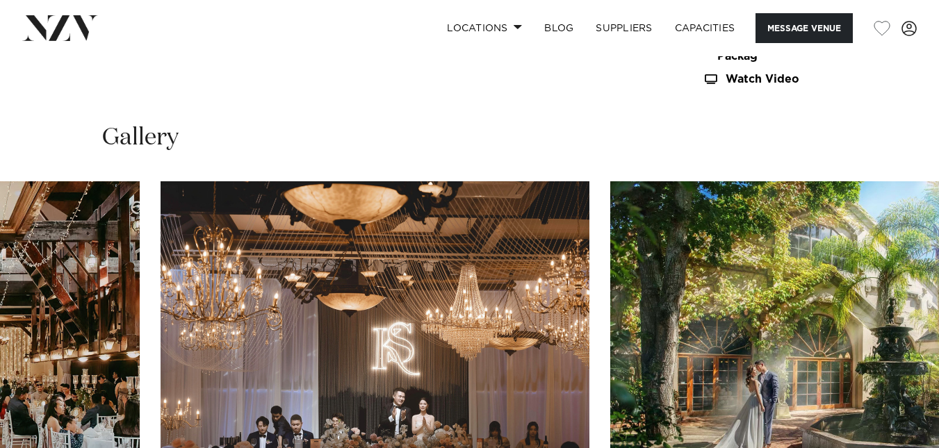
click at [161, 277] on img "12 / 30" at bounding box center [375, 338] width 429 height 315
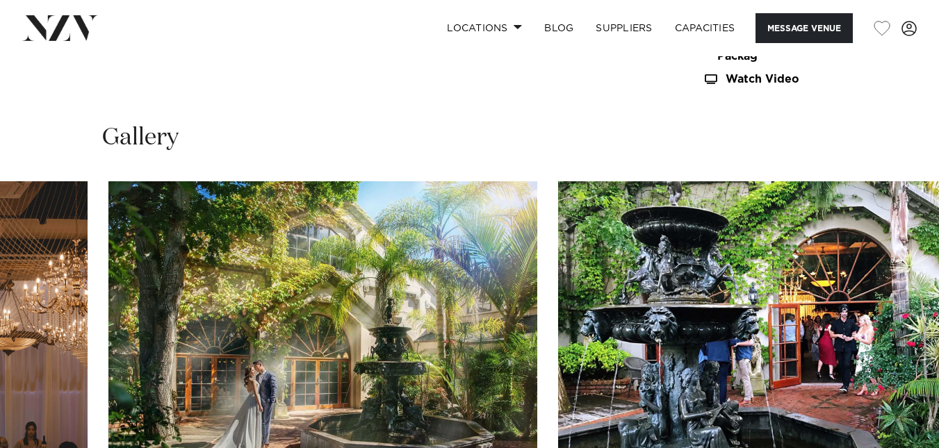
click at [88, 290] on swiper-container at bounding box center [469, 371] width 939 height 381
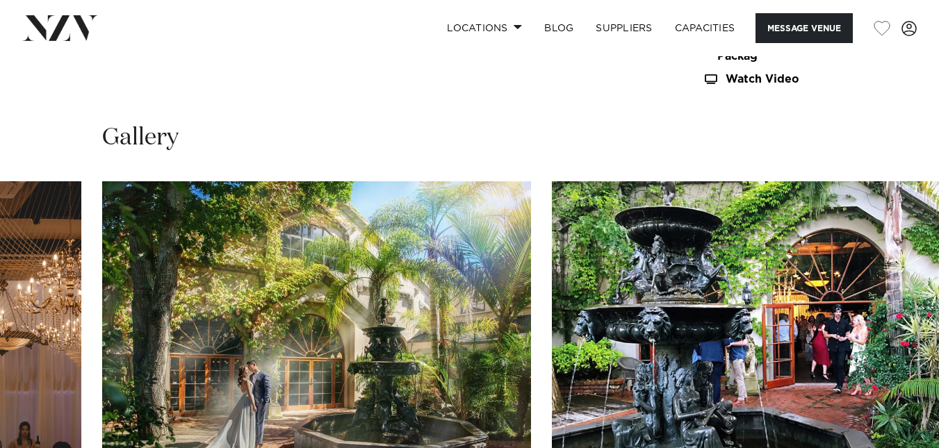
click at [47, 292] on swiper-container at bounding box center [469, 371] width 939 height 381
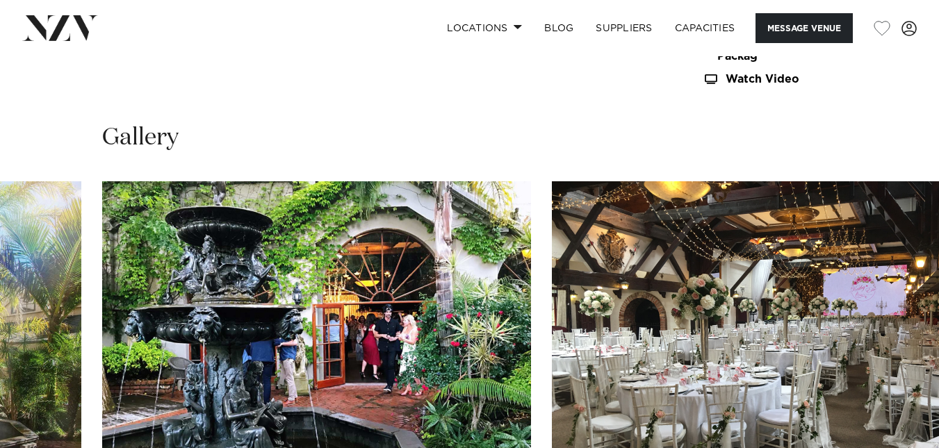
click at [552, 261] on img "15 / 30" at bounding box center [766, 338] width 429 height 315
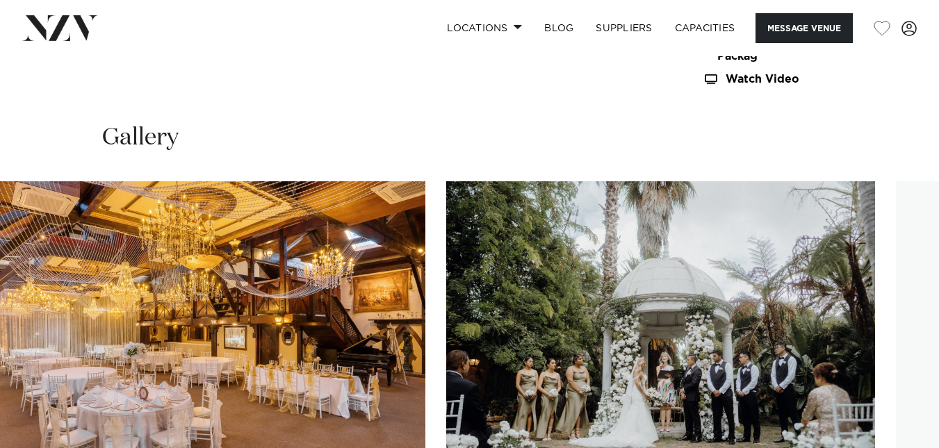
click at [0, 215] on img "16 / 30" at bounding box center [211, 338] width 429 height 315
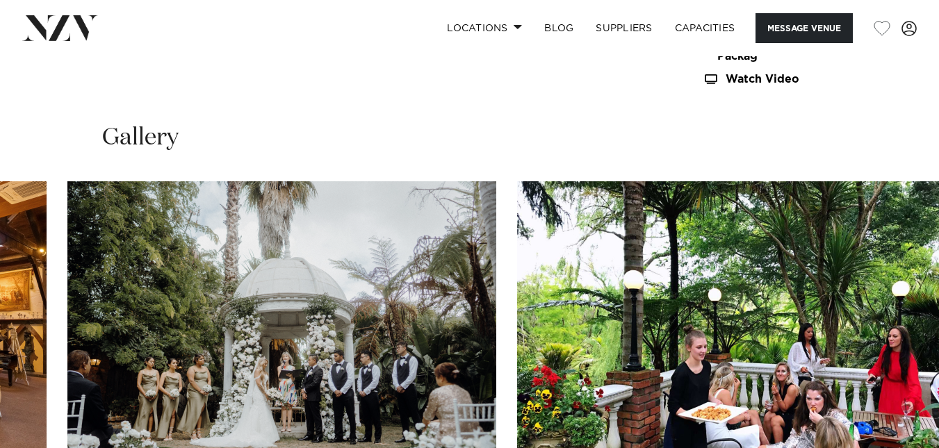
click at [67, 274] on img "17 / 30" at bounding box center [281, 338] width 429 height 315
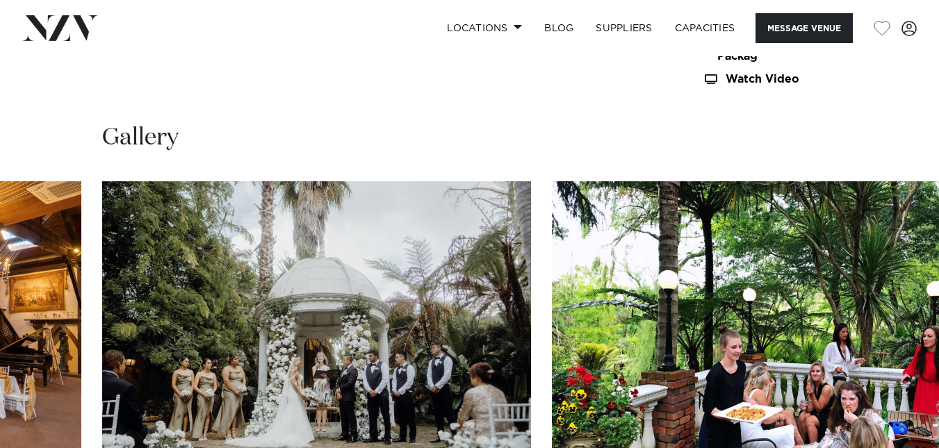
click at [552, 255] on img "18 / 30" at bounding box center [766, 338] width 429 height 315
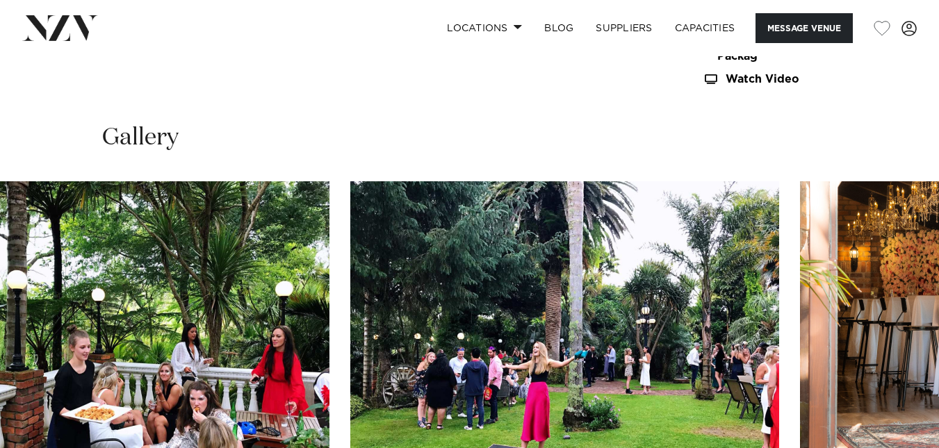
click at [350, 263] on img "19 / 30" at bounding box center [564, 338] width 429 height 315
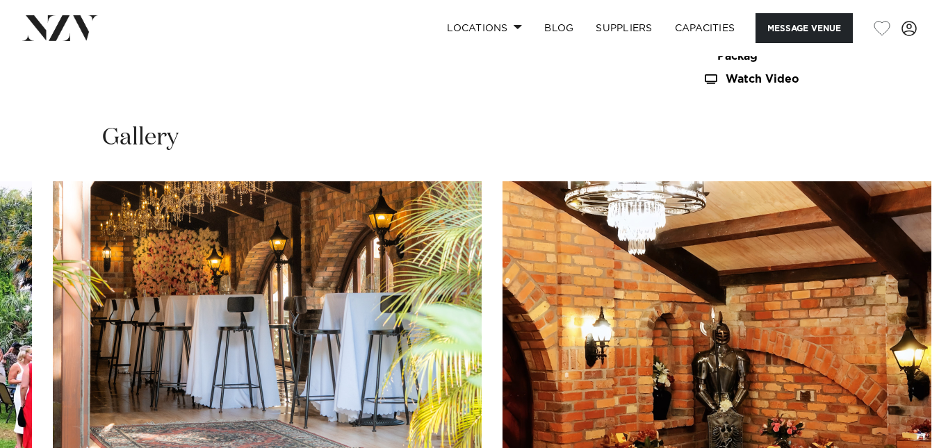
click at [0, 0] on slot at bounding box center [0, 0] width 0 height 0
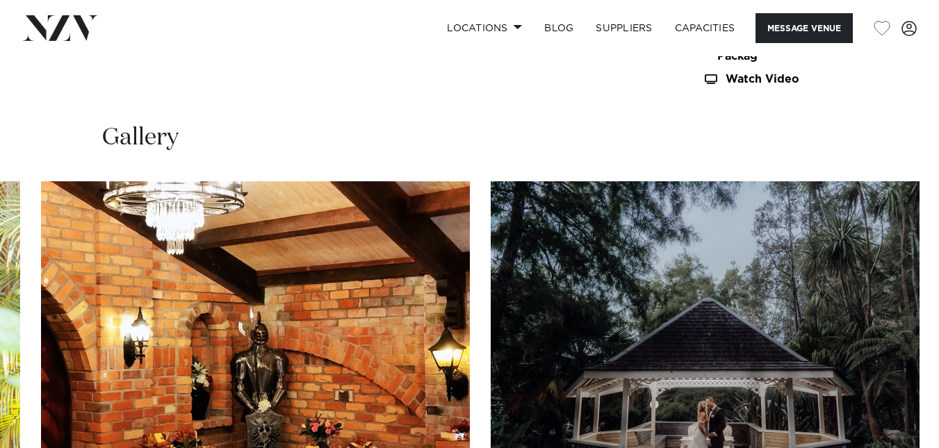
click at [41, 242] on img "21 / 30" at bounding box center [255, 338] width 429 height 315
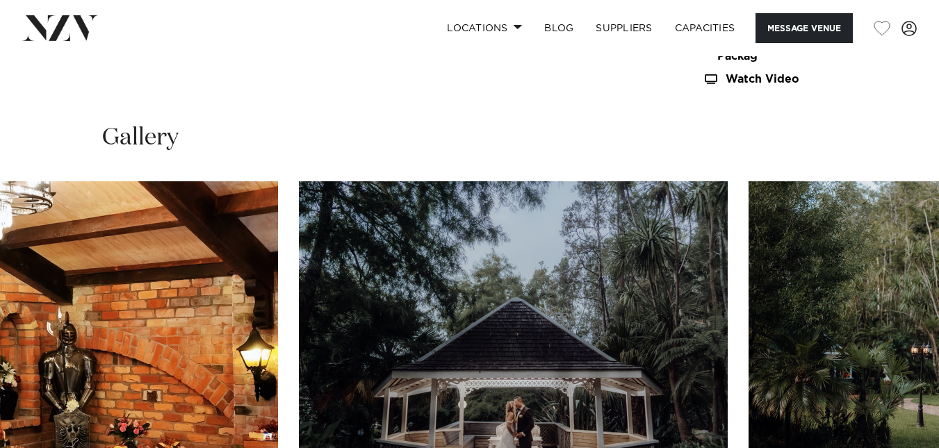
click at [299, 237] on img "22 / 30" at bounding box center [513, 338] width 429 height 315
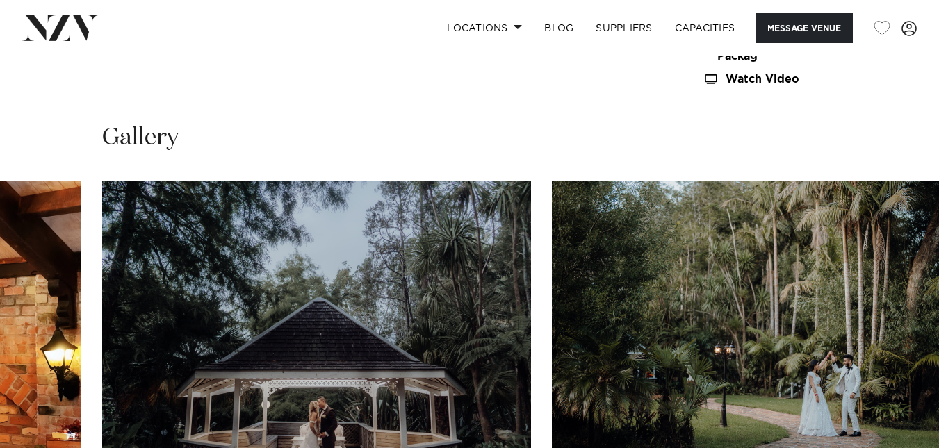
click at [552, 220] on img "23 / 30" at bounding box center [766, 338] width 429 height 315
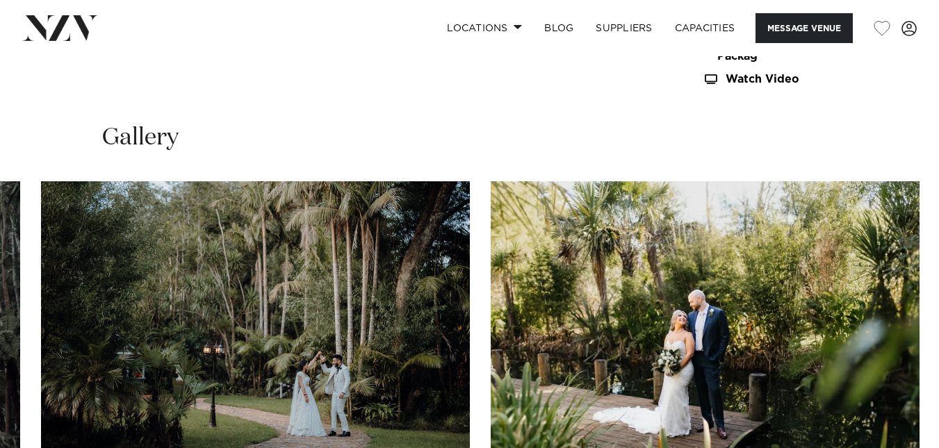
click at [0, 224] on swiper-container at bounding box center [469, 371] width 939 height 381
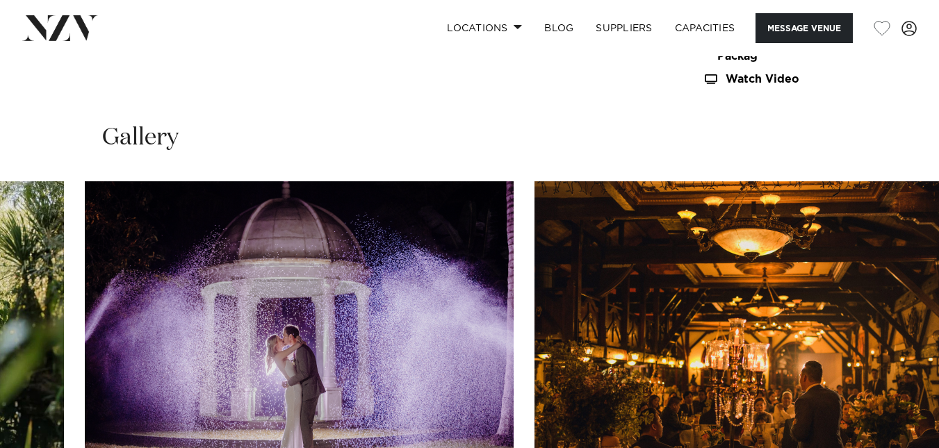
click at [58, 213] on swiper-container at bounding box center [469, 371] width 939 height 381
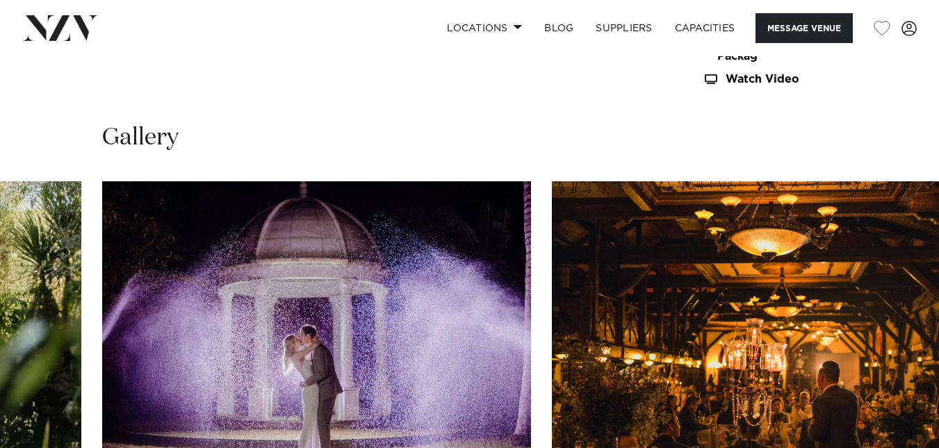
click at [102, 193] on img "25 / 30" at bounding box center [316, 338] width 429 height 315
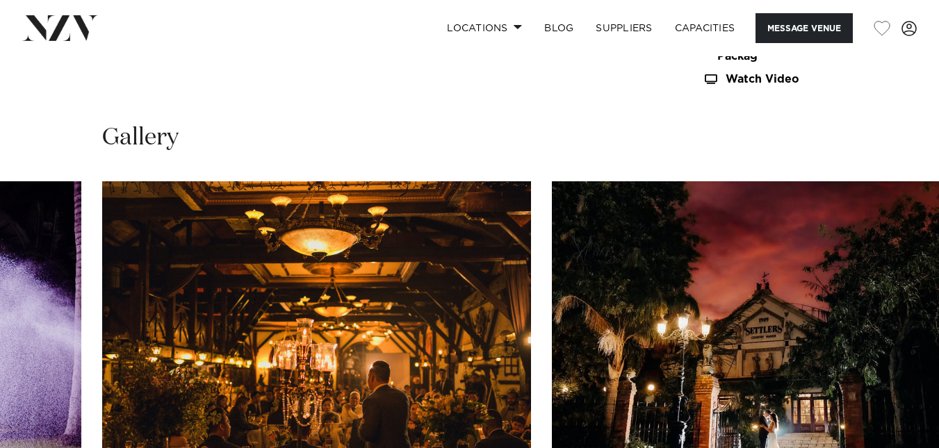
click at [0, 0] on slot at bounding box center [0, 0] width 0 height 0
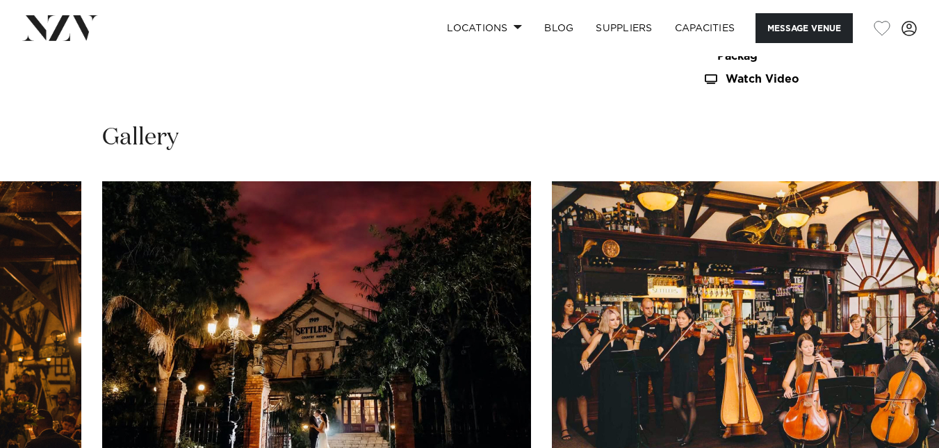
click at [552, 181] on img "28 / 30" at bounding box center [766, 338] width 429 height 315
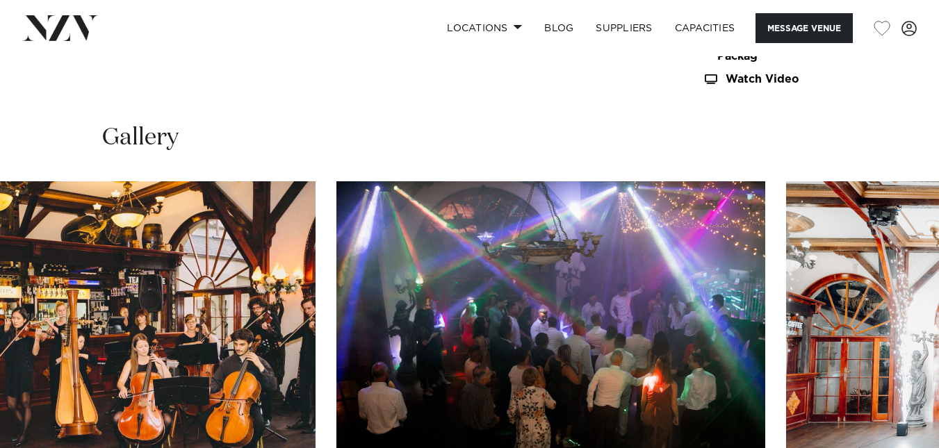
click at [336, 213] on img "29 / 30" at bounding box center [550, 338] width 429 height 315
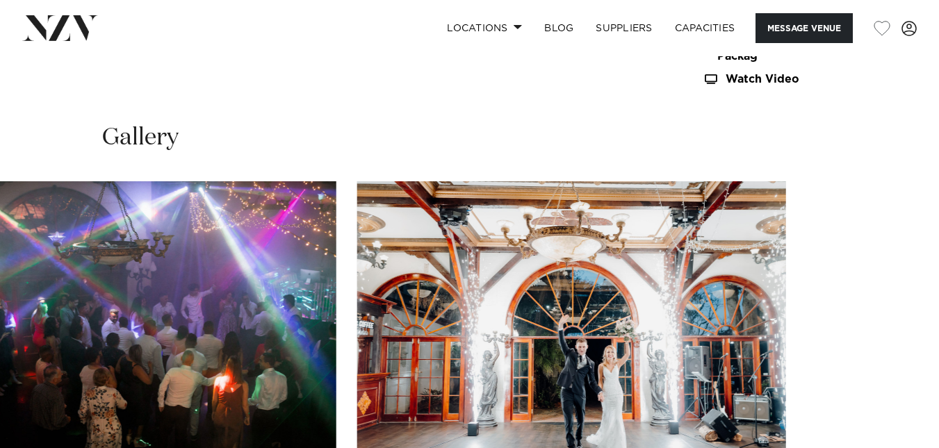
click at [0, 0] on slot at bounding box center [0, 0] width 0 height 0
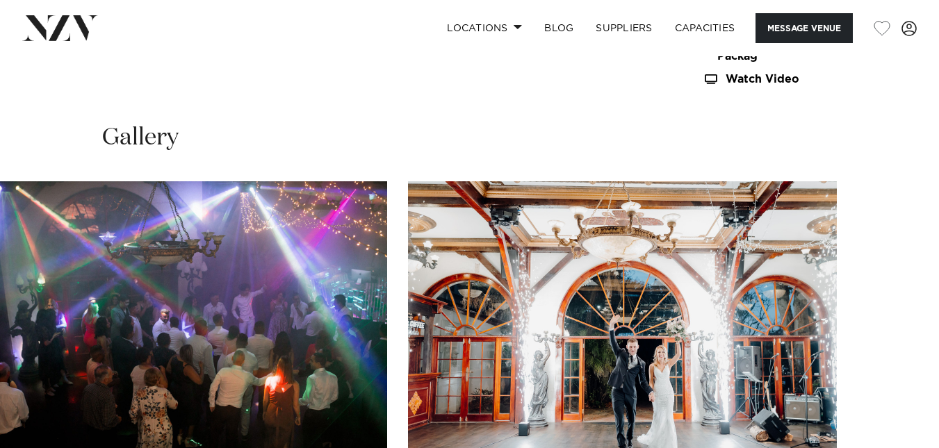
click at [0, 0] on slot at bounding box center [0, 0] width 0 height 0
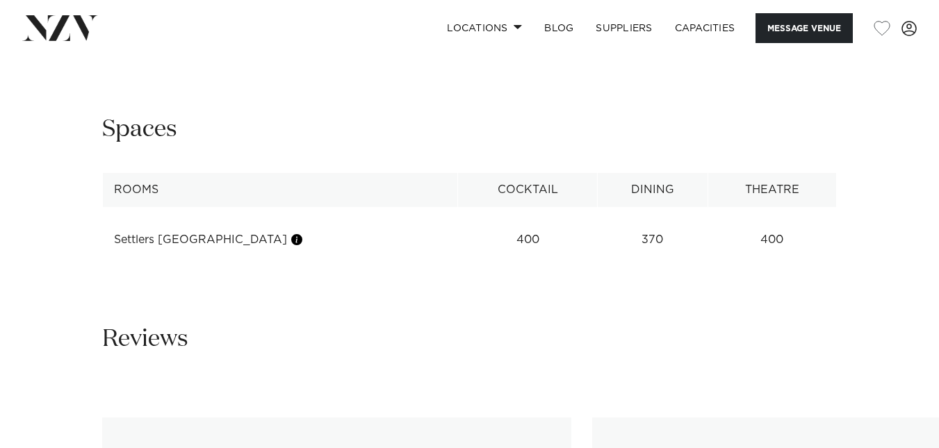
scroll to position [1858, 0]
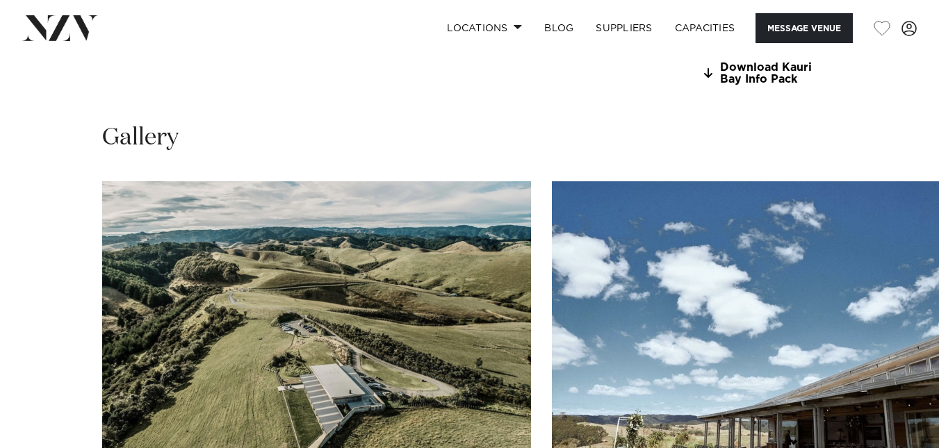
scroll to position [1344, 0]
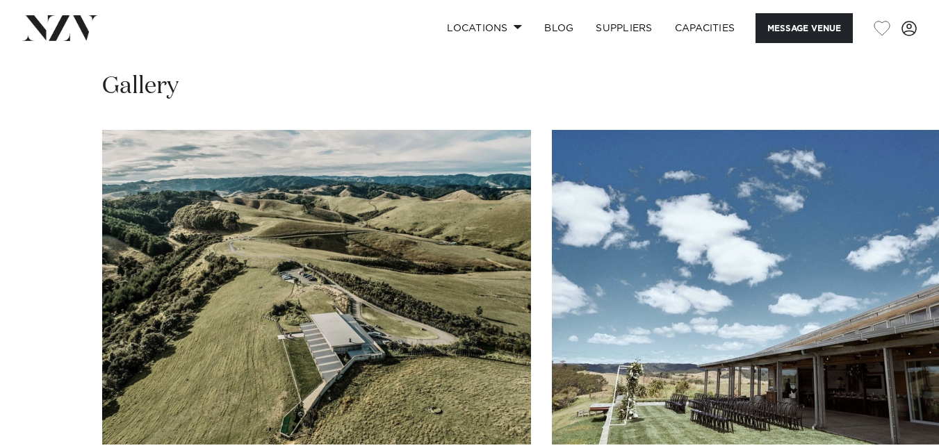
click at [552, 212] on img "2 / 30" at bounding box center [766, 287] width 429 height 315
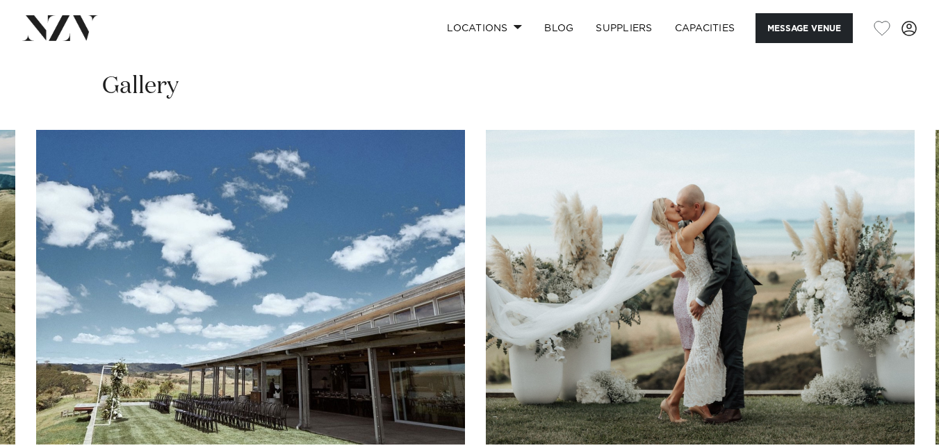
click at [486, 296] on img "3 / 30" at bounding box center [700, 287] width 429 height 315
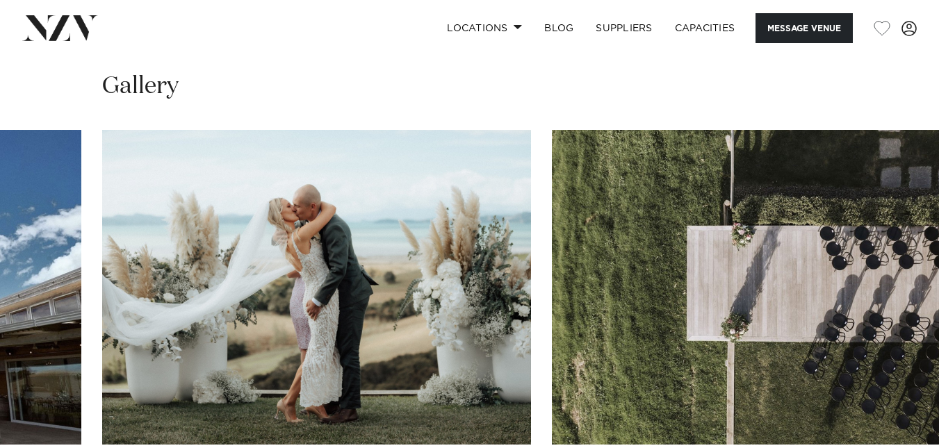
click at [552, 288] on img "4 / 30" at bounding box center [766, 287] width 429 height 315
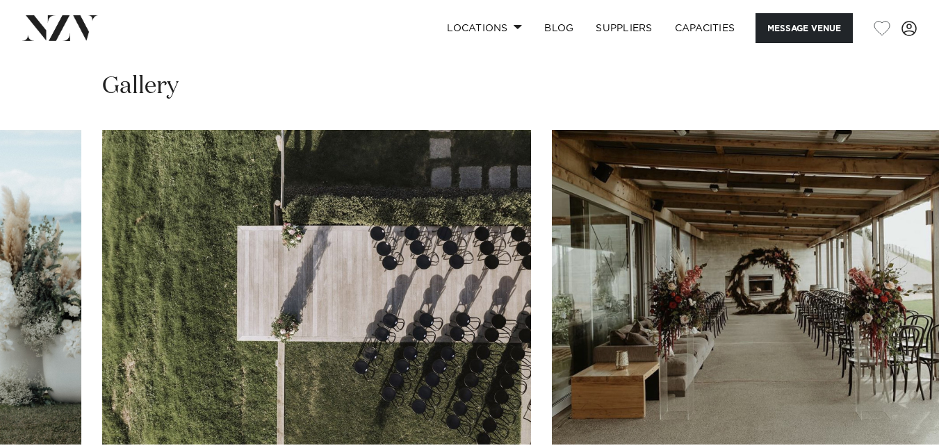
click at [552, 229] on img "5 / 30" at bounding box center [766, 287] width 429 height 315
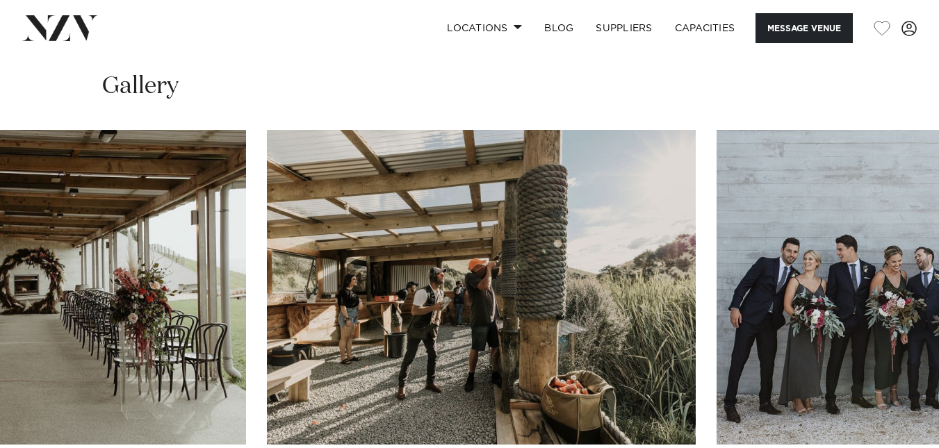
click at [267, 227] on img "6 / 30" at bounding box center [481, 287] width 429 height 315
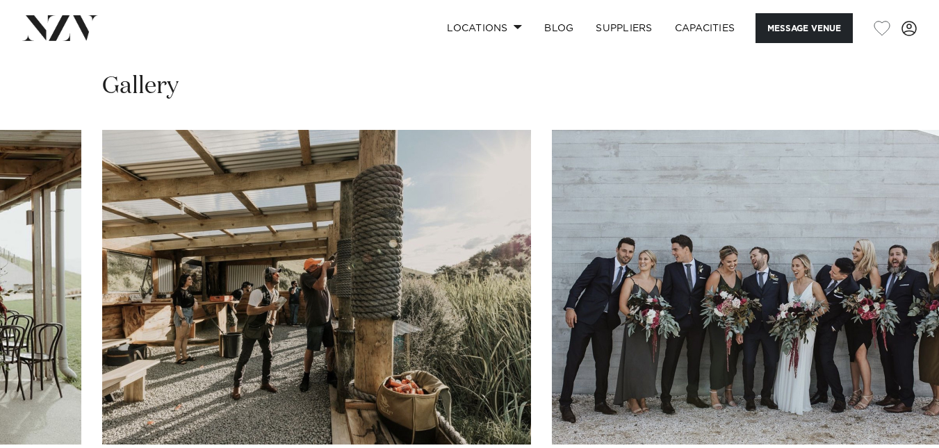
click at [552, 198] on img "7 / 30" at bounding box center [766, 287] width 429 height 315
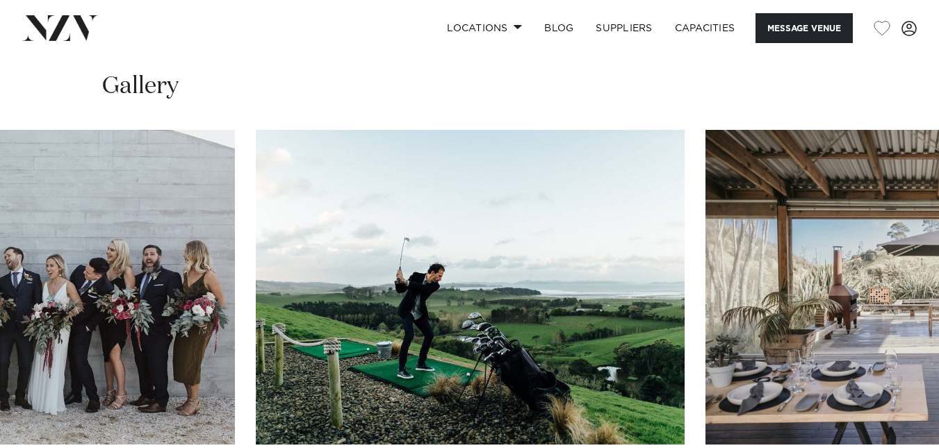
click at [46, 154] on swiper-container at bounding box center [469, 320] width 939 height 381
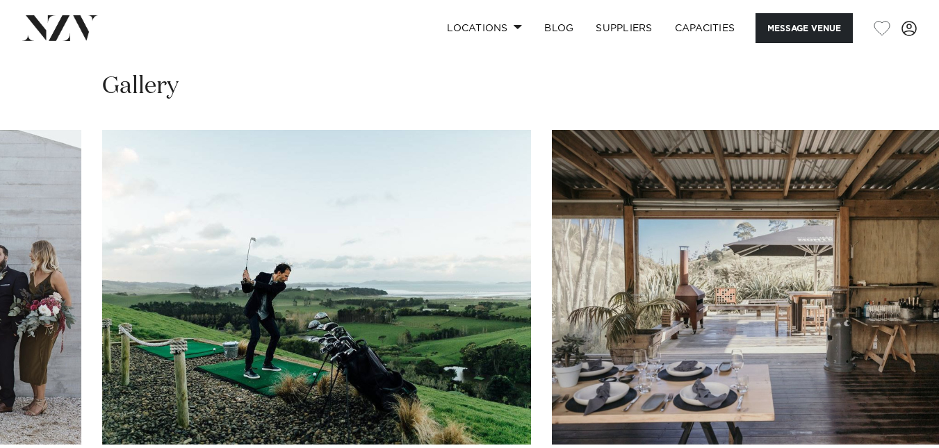
click at [552, 232] on img "9 / 30" at bounding box center [766, 287] width 429 height 315
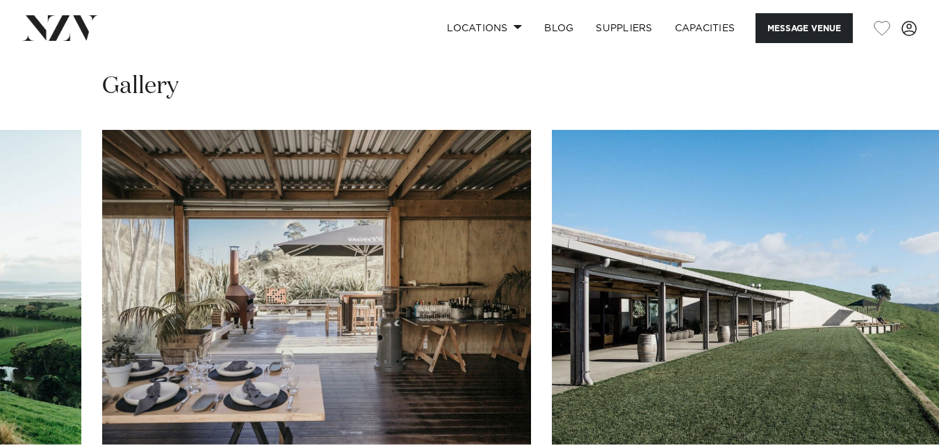
click at [552, 233] on img "10 / 30" at bounding box center [766, 287] width 429 height 315
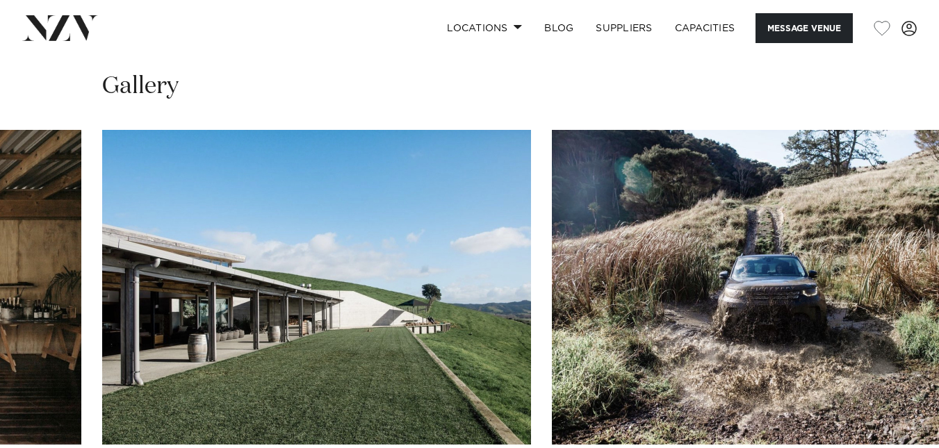
click at [552, 241] on img "11 / 30" at bounding box center [766, 287] width 429 height 315
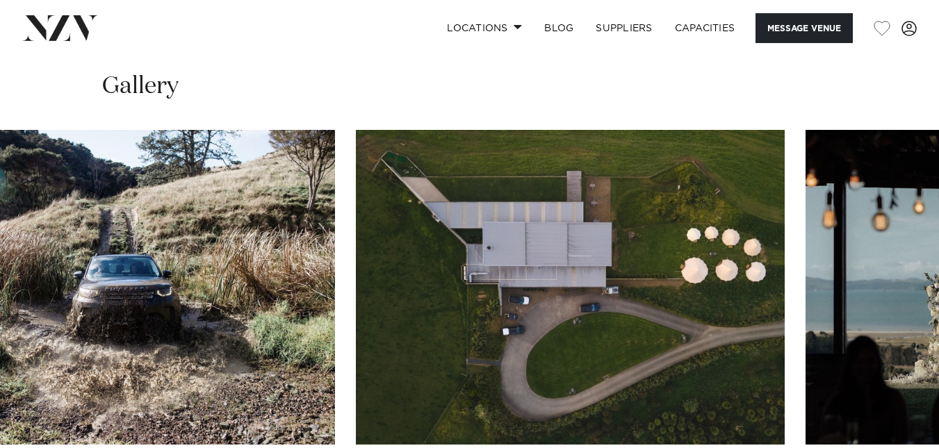
click at [356, 310] on img "12 / 30" at bounding box center [570, 287] width 429 height 315
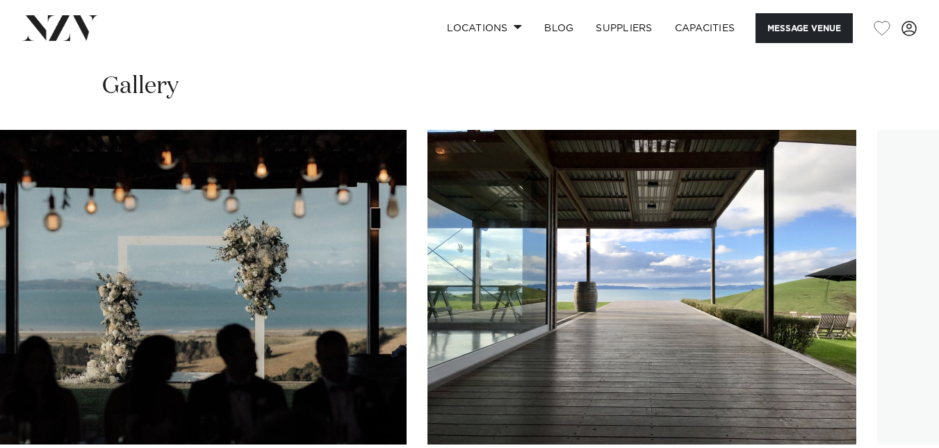
click at [0, 219] on img "13 / 30" at bounding box center [192, 287] width 429 height 315
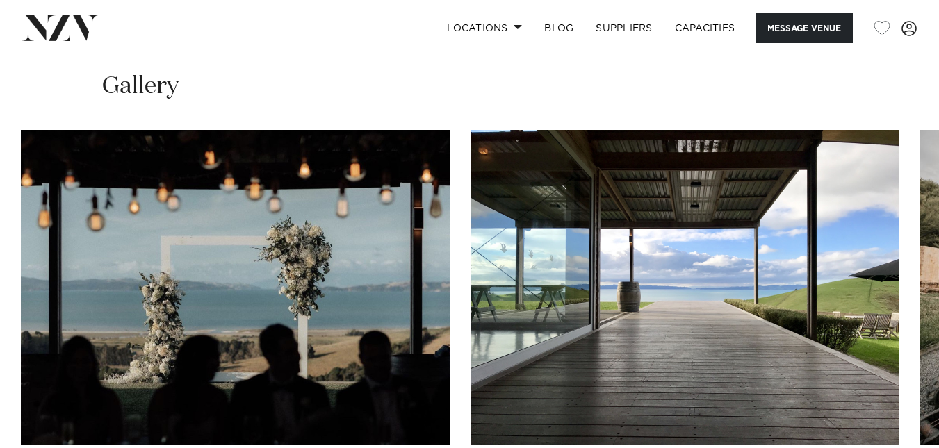
click at [470, 281] on img "14 / 30" at bounding box center [684, 287] width 429 height 315
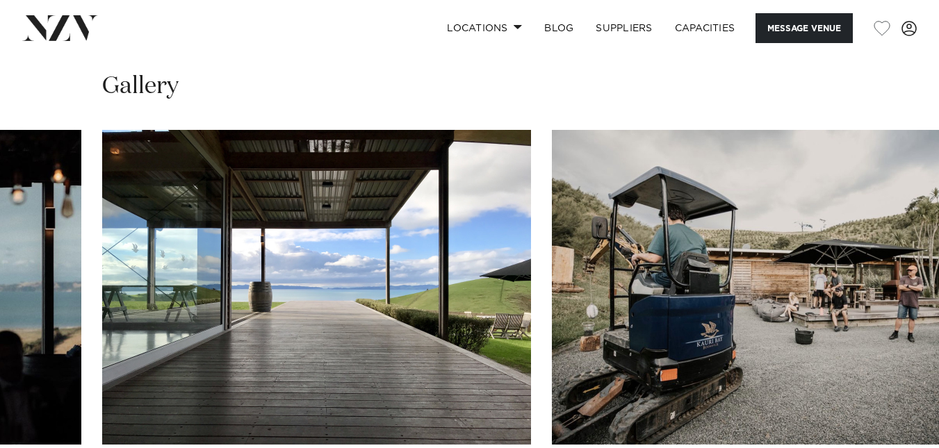
click at [552, 335] on img "15 / 30" at bounding box center [766, 287] width 429 height 315
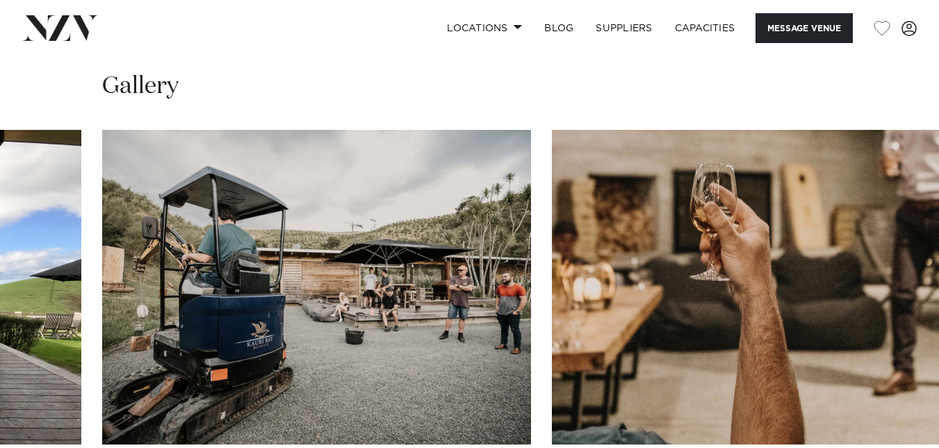
click at [552, 285] on img "16 / 30" at bounding box center [766, 287] width 429 height 315
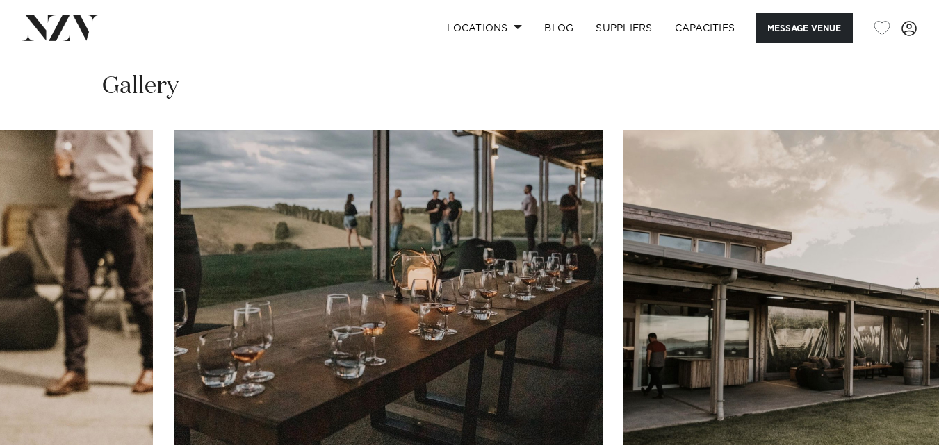
click at [174, 314] on img "17 / 30" at bounding box center [388, 287] width 429 height 315
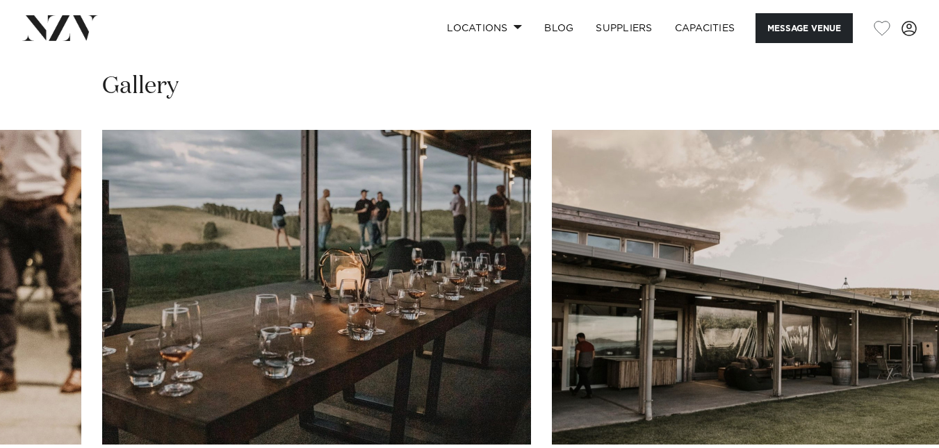
click at [552, 234] on img "18 / 30" at bounding box center [766, 287] width 429 height 315
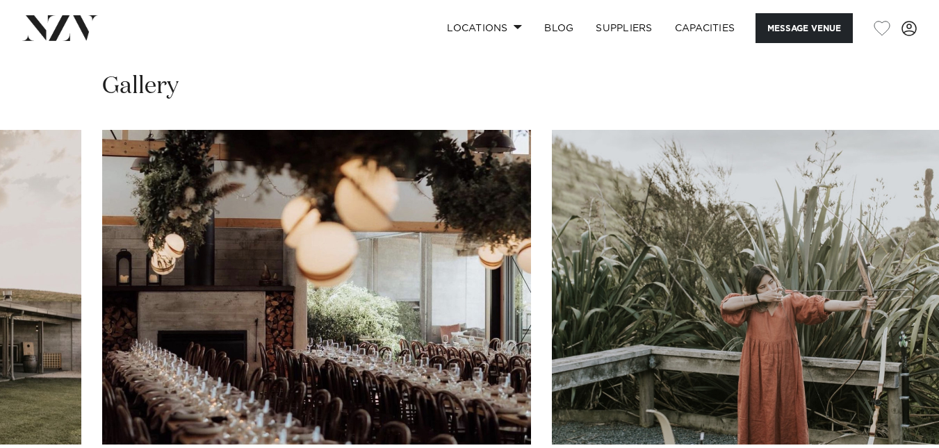
click at [34, 245] on swiper-container at bounding box center [469, 320] width 939 height 381
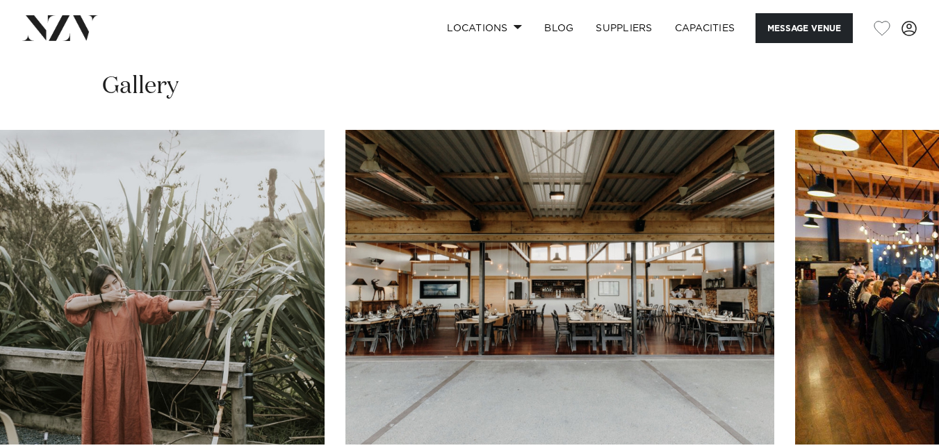
click at [345, 248] on img "21 / 30" at bounding box center [559, 287] width 429 height 315
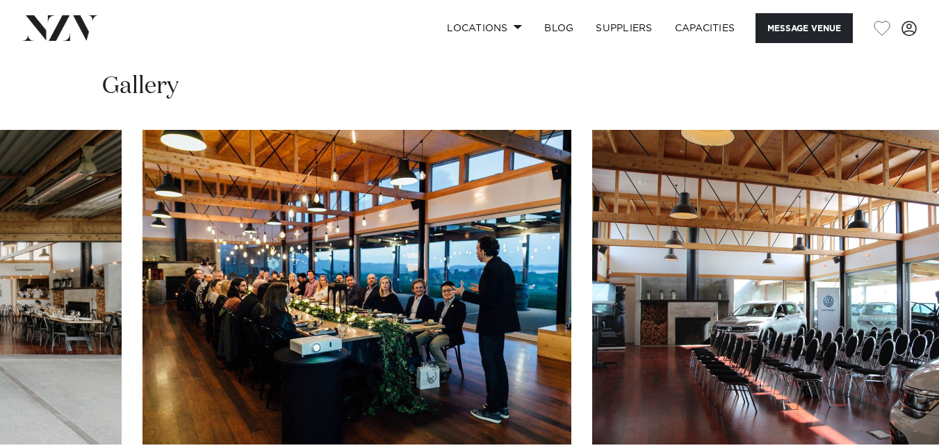
click at [142, 215] on img "22 / 30" at bounding box center [356, 287] width 429 height 315
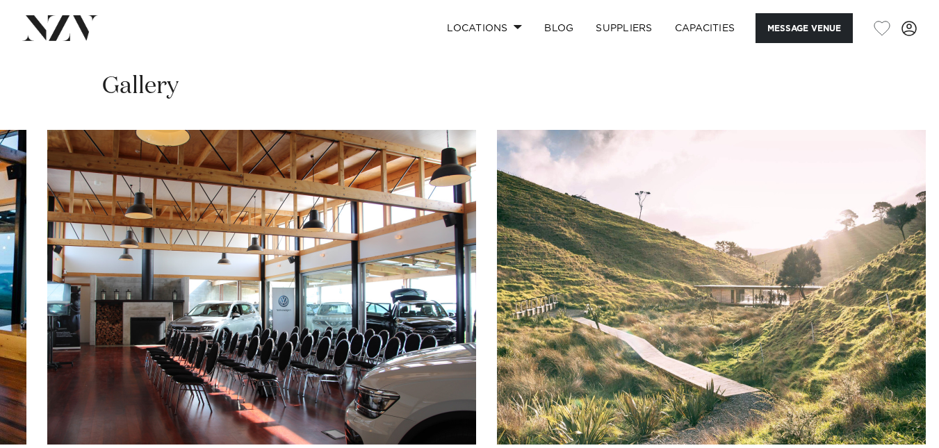
click at [120, 259] on img "23 / 30" at bounding box center [261, 287] width 429 height 315
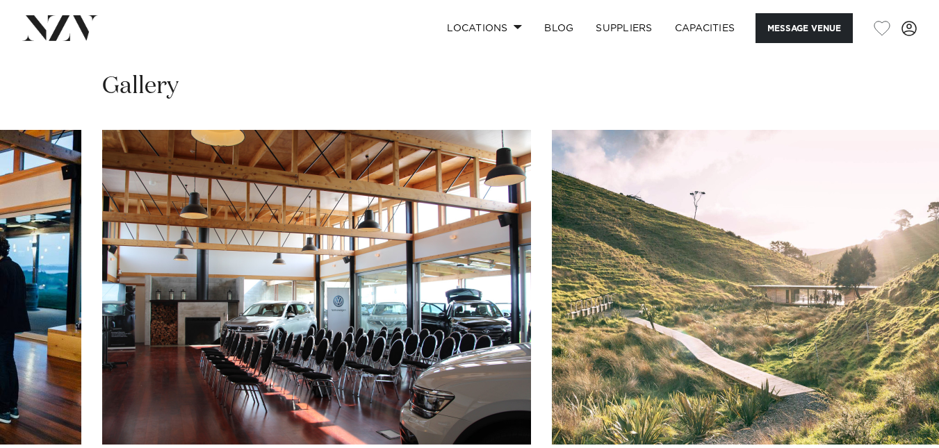
click at [552, 344] on img "24 / 30" at bounding box center [766, 287] width 429 height 315
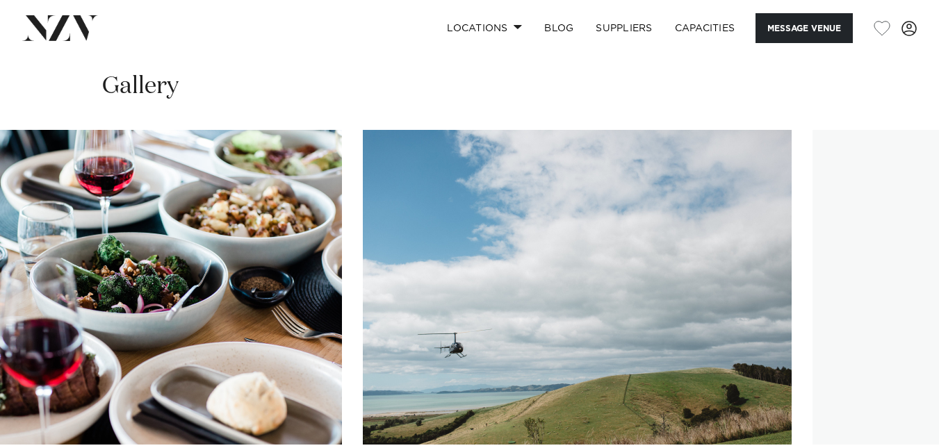
click at [0, 322] on img "25 / 30" at bounding box center [127, 287] width 429 height 315
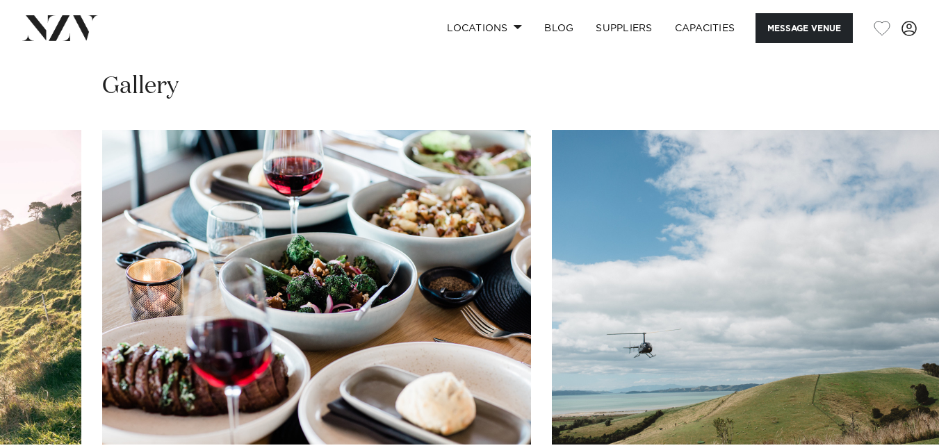
click at [552, 334] on img "26 / 30" at bounding box center [766, 287] width 429 height 315
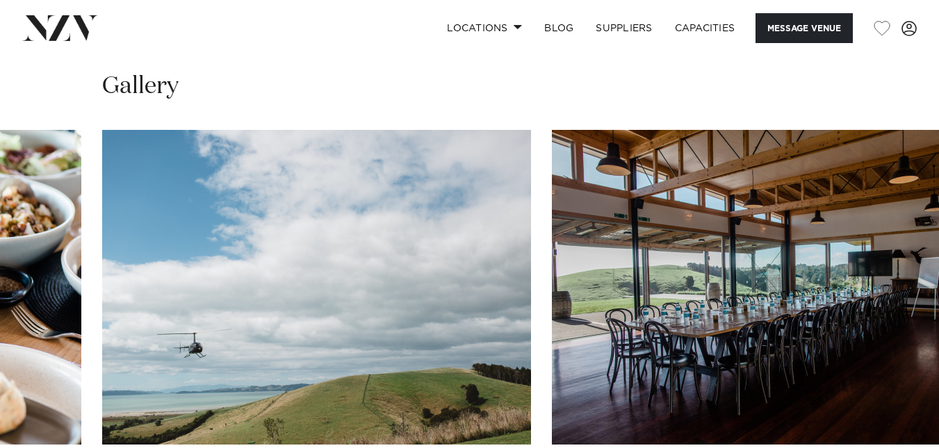
click at [552, 225] on img "27 / 30" at bounding box center [766, 287] width 429 height 315
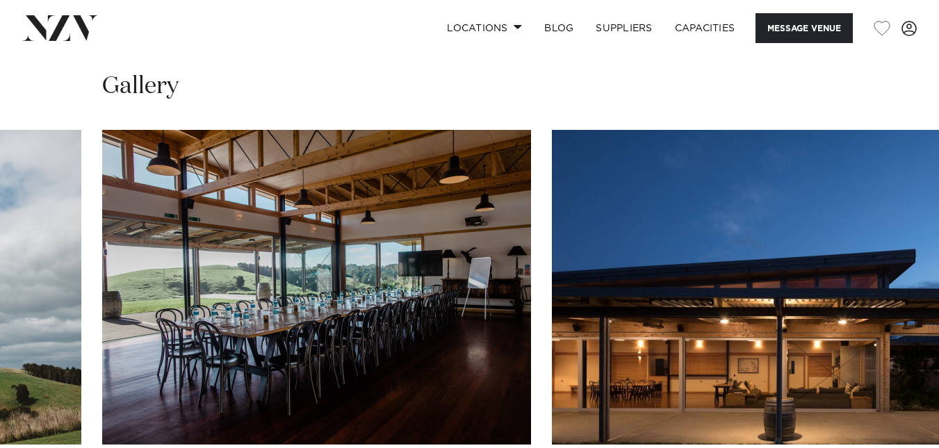
click at [552, 203] on img "28 / 30" at bounding box center [766, 287] width 429 height 315
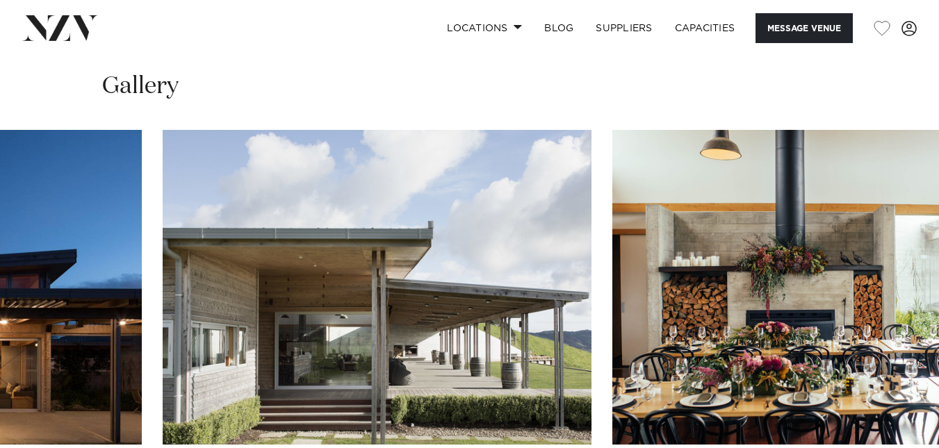
click at [0, 0] on slot at bounding box center [0, 0] width 0 height 0
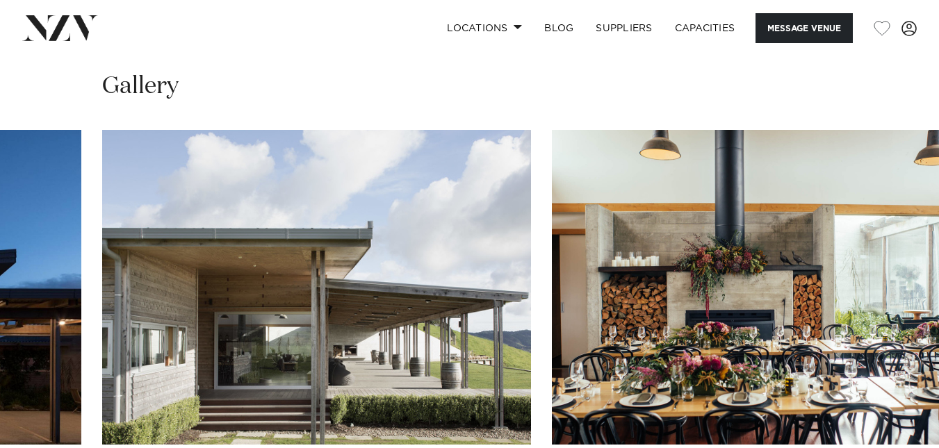
click at [0, 0] on slot at bounding box center [0, 0] width 0 height 0
